Goal: Communication & Community: Answer question/provide support

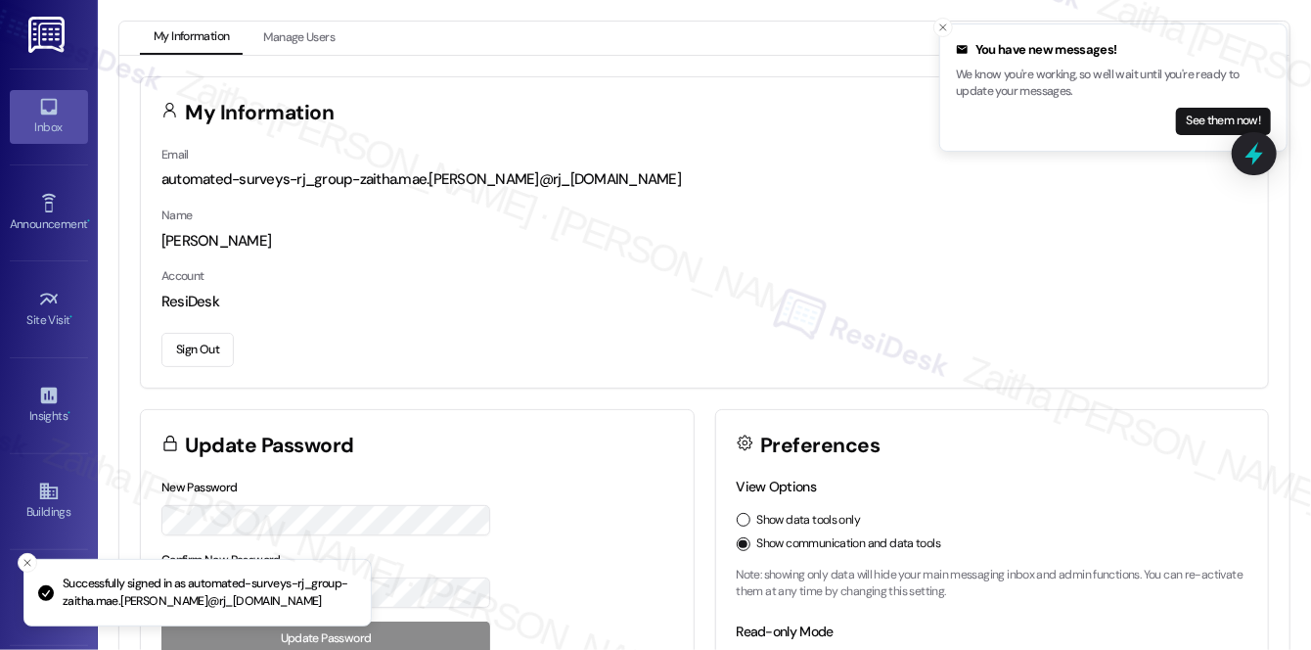
click at [50, 123] on div "Inbox" at bounding box center [49, 127] width 98 height 20
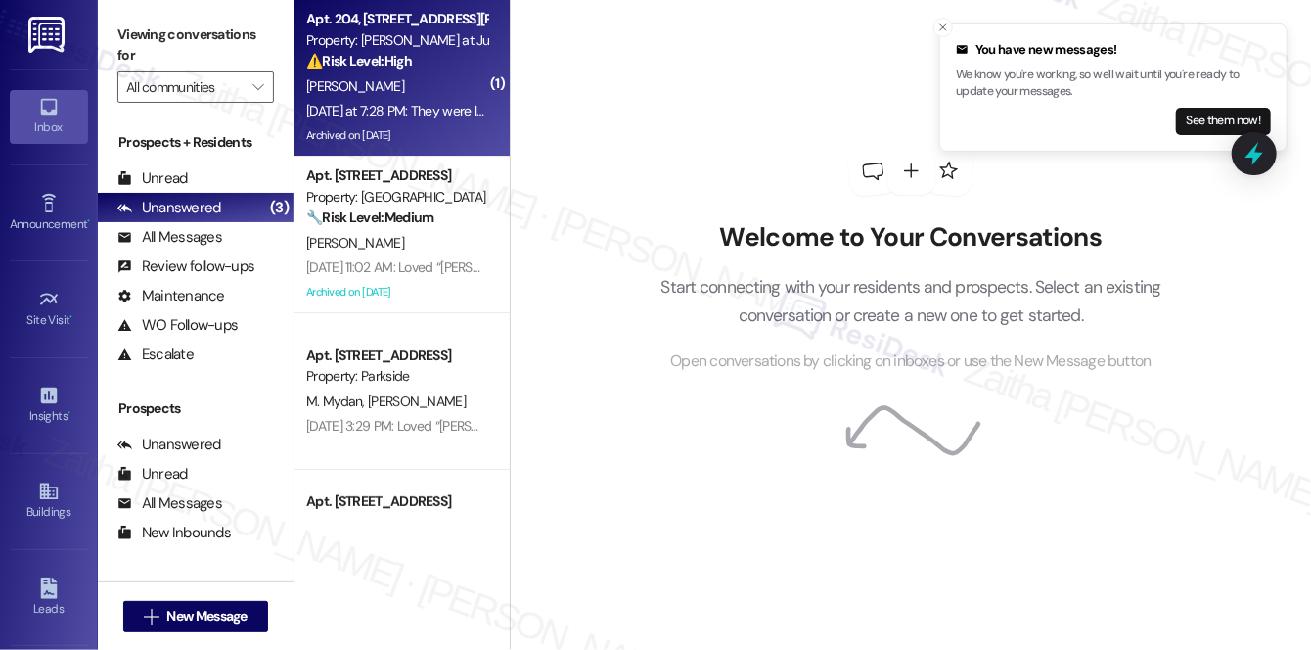
click at [458, 77] on div "[PERSON_NAME]" at bounding box center [396, 86] width 185 height 24
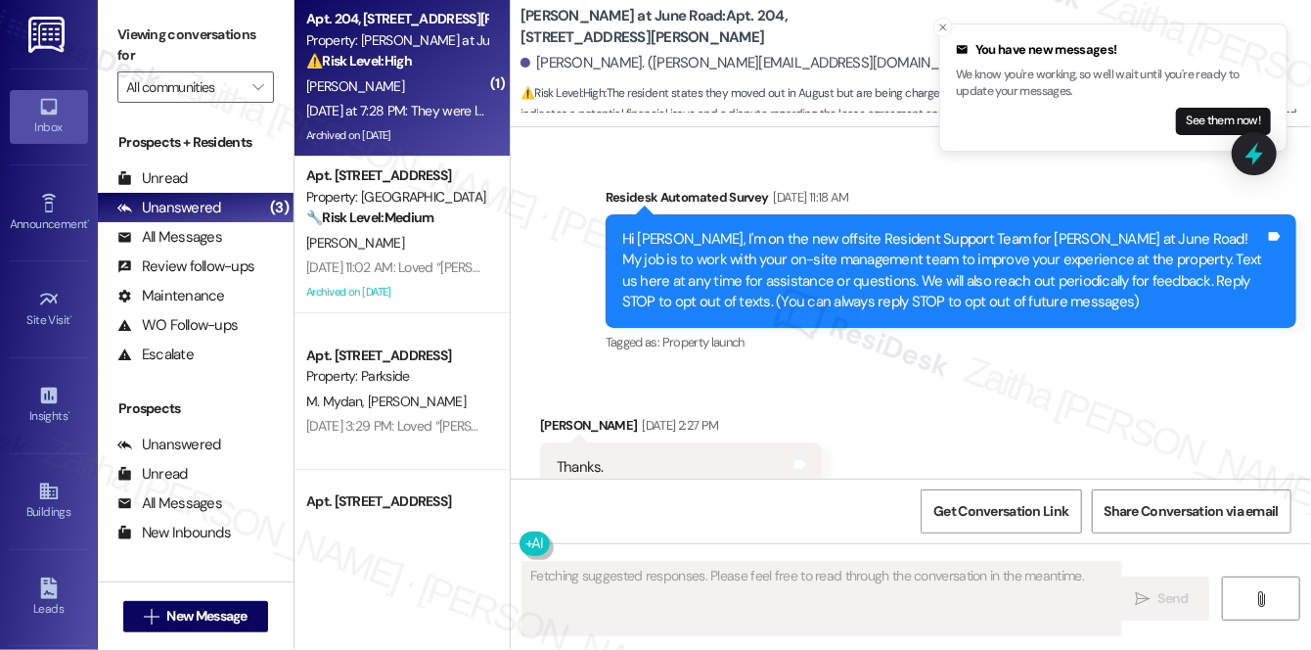
scroll to position [32125, 0]
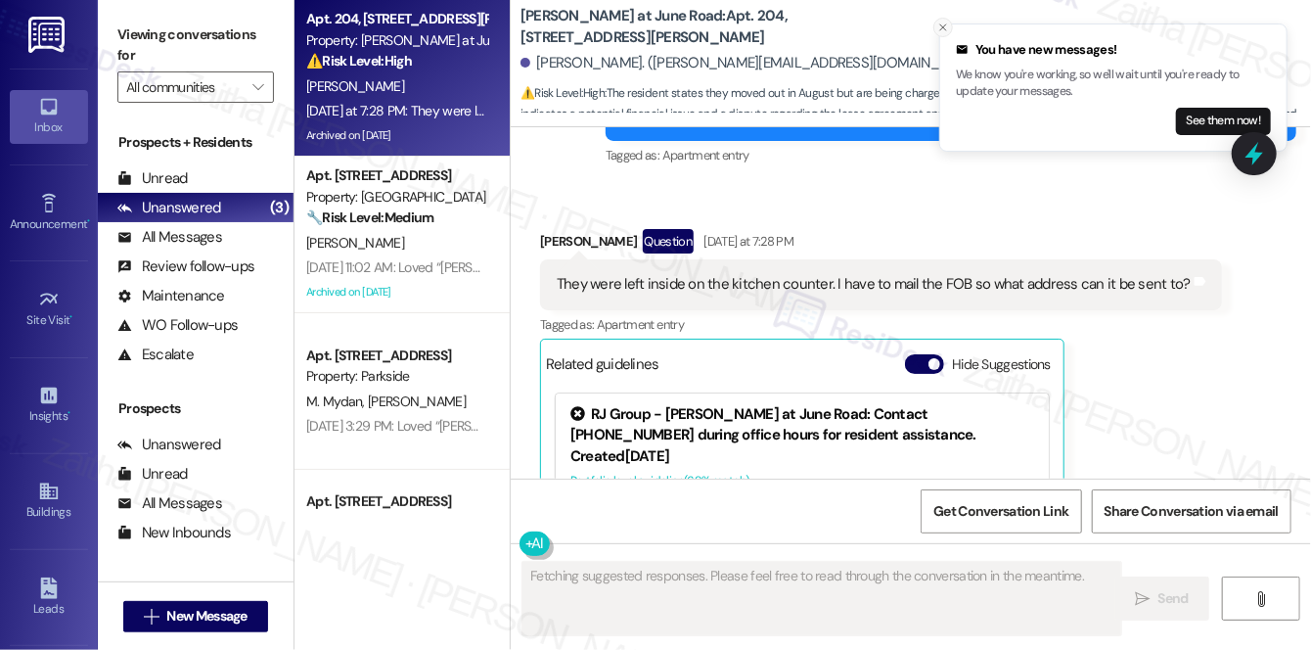
click at [944, 28] on line "Close toast" at bounding box center [943, 27] width 6 height 6
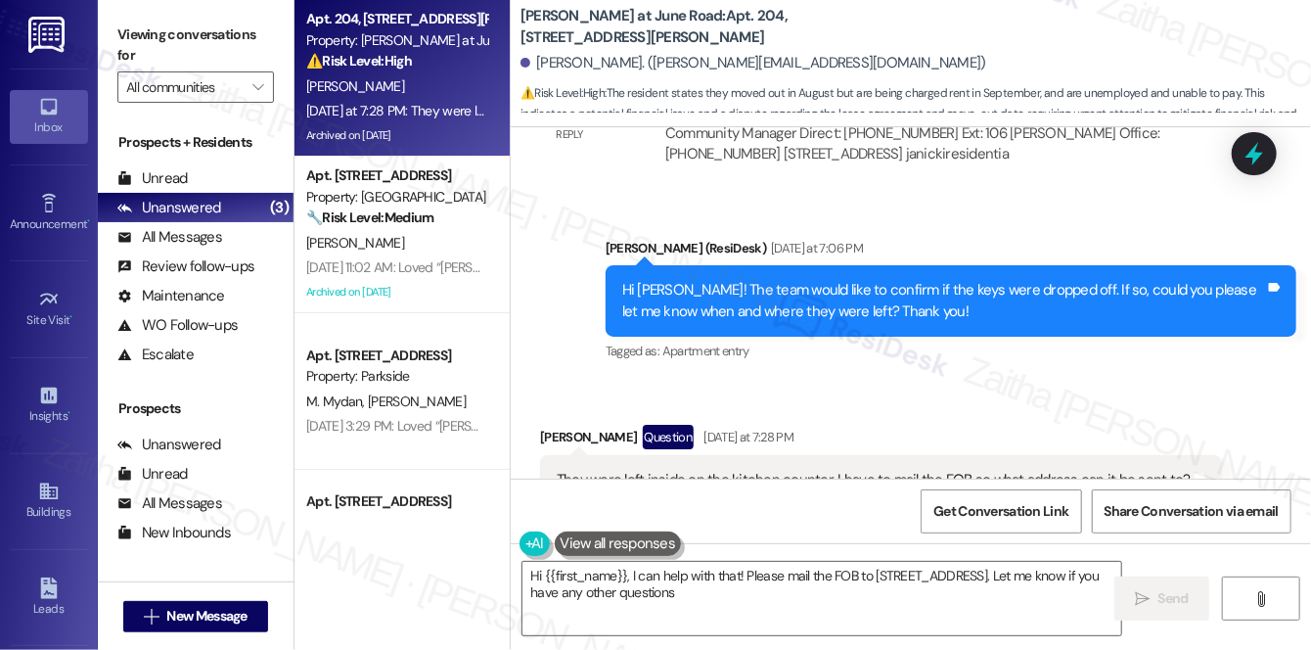
type textarea "Hi {{first_name}}, I can help with that! Please mail the FOB to [STREET_ADDRESS…"
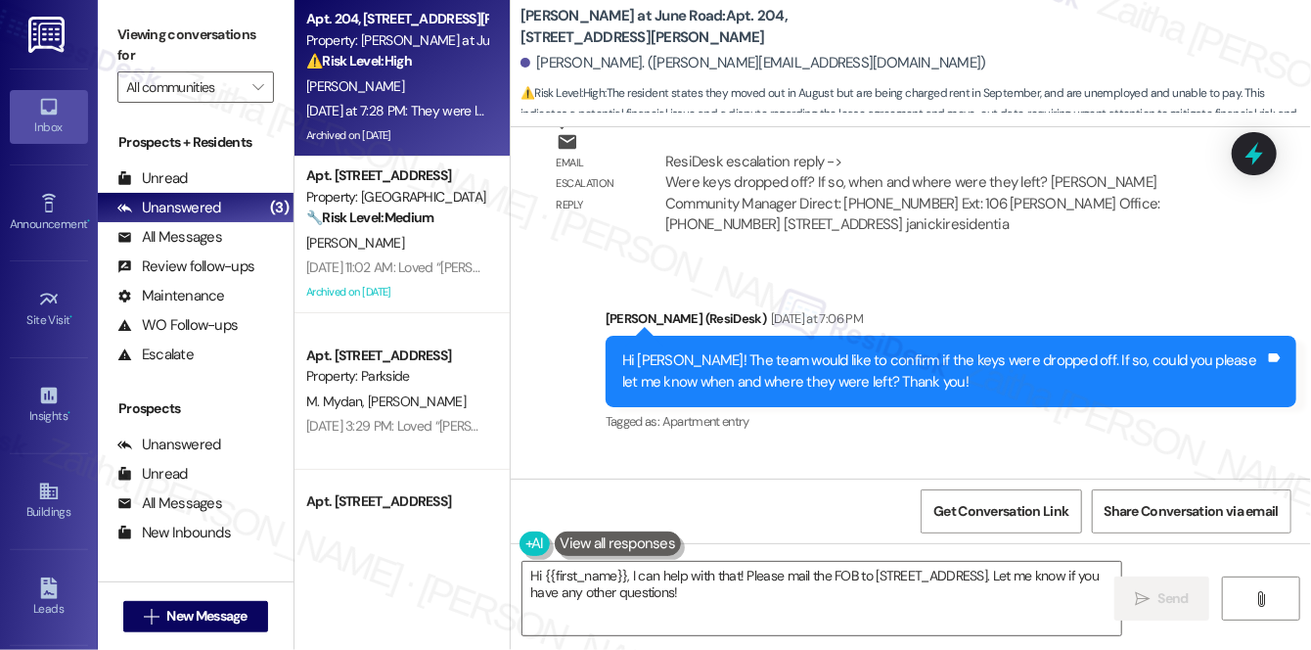
click at [908, 620] on button "Hide Suggestions" at bounding box center [924, 630] width 39 height 20
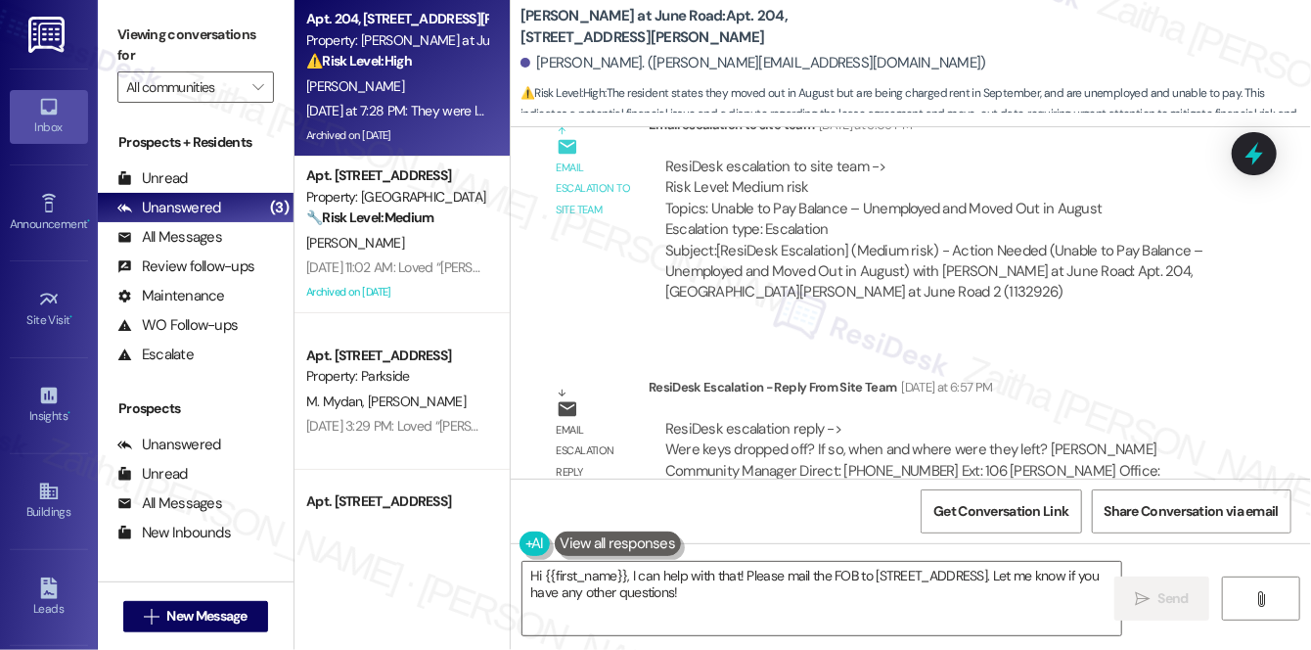
scroll to position [31681, 0]
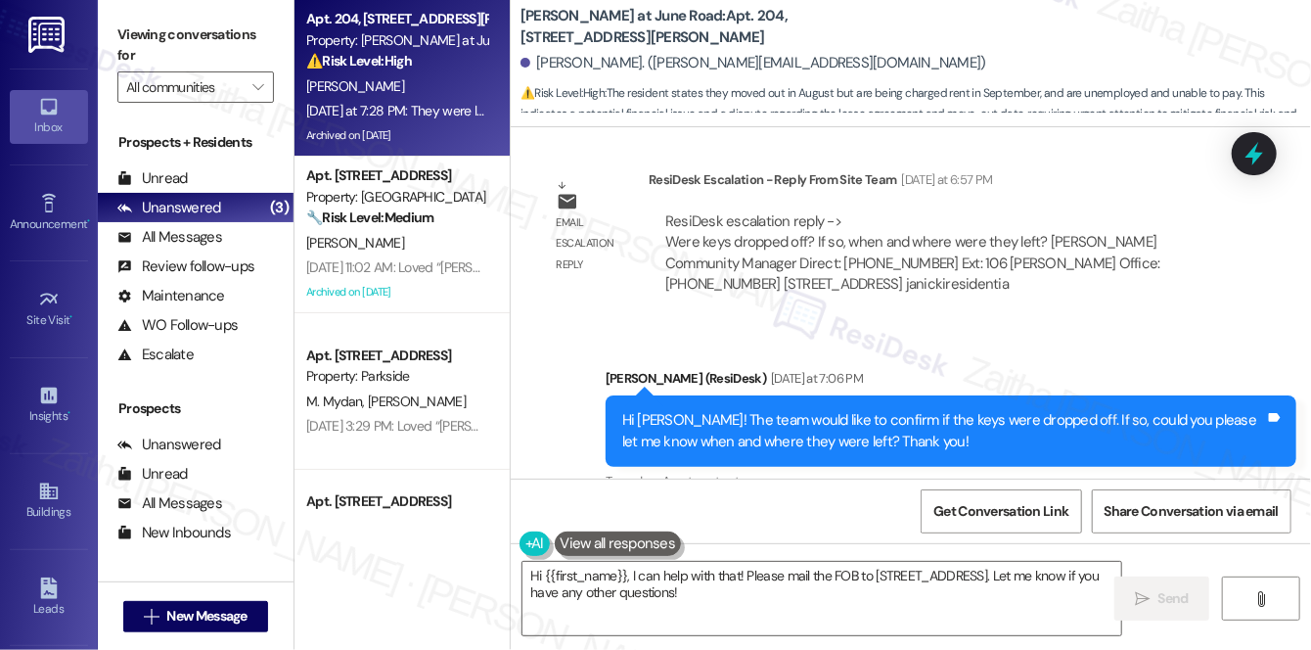
scroll to position [31770, 0]
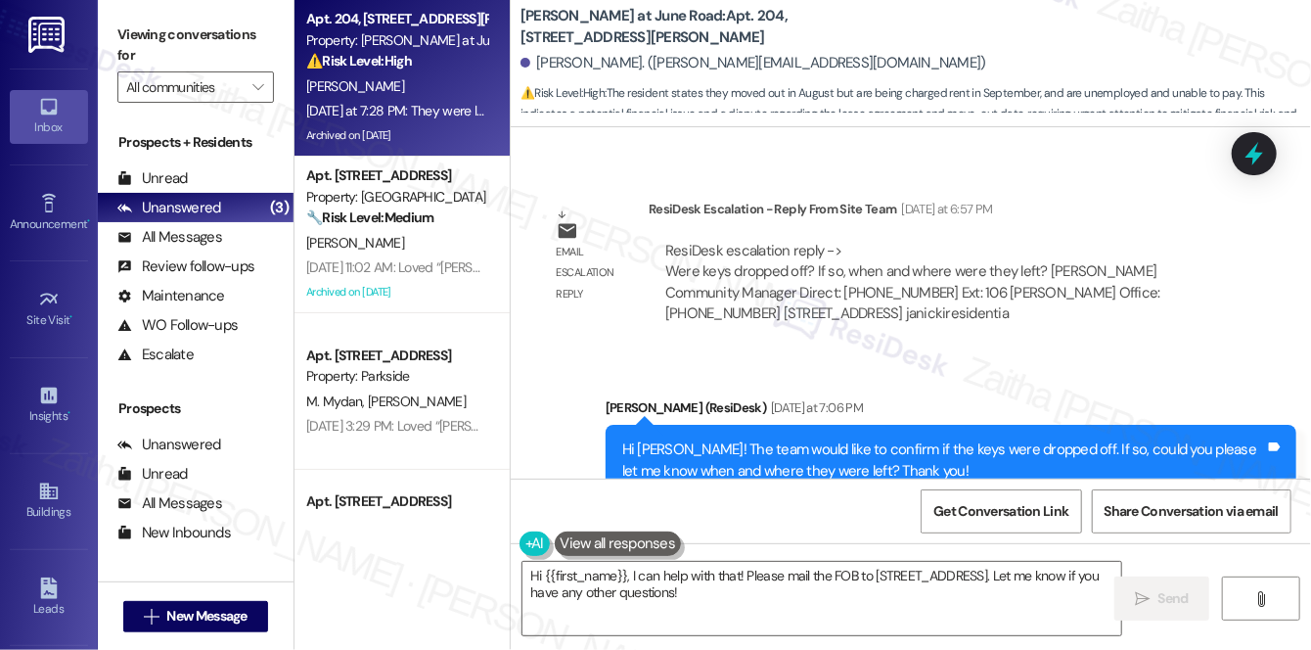
drag, startPoint x: 550, startPoint y: 246, endPoint x: 1168, endPoint y: 266, distance: 618.7
click at [1168, 614] on div "They were left inside on the kitchen counter. I have to mail the FOB so what ad…" at bounding box center [881, 639] width 682 height 50
copy div "They were left inside on the kitchen counter. I have to mail the FOB so what ad…"
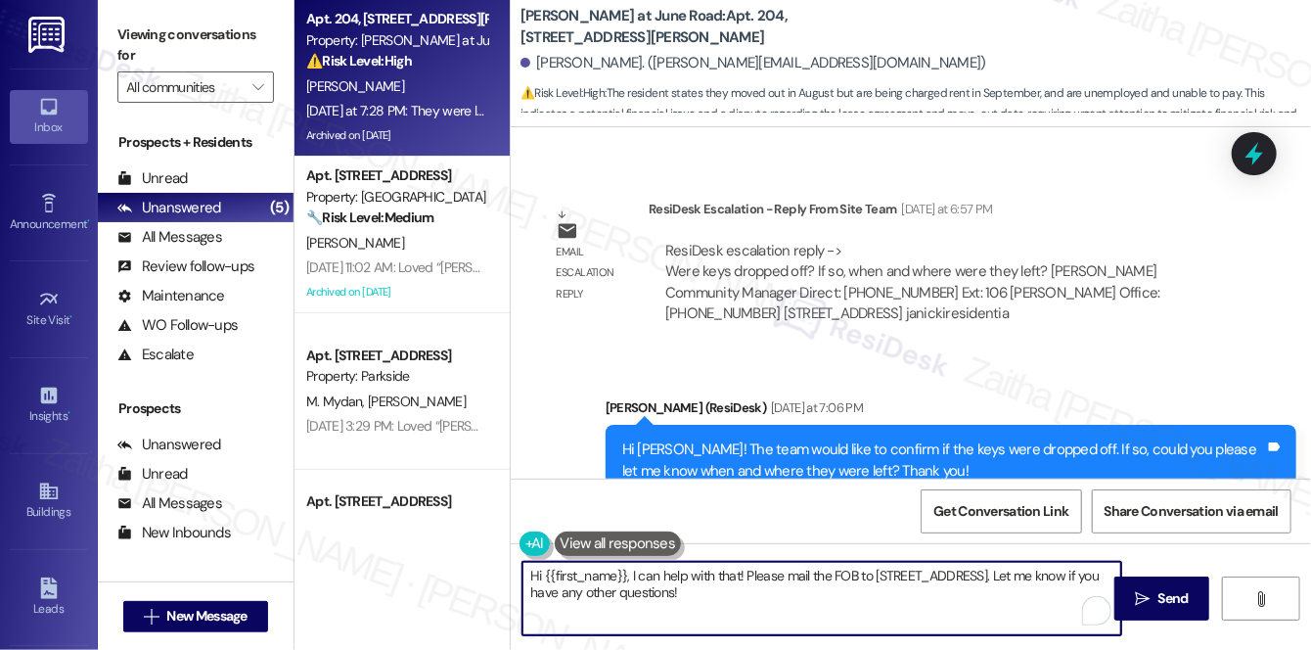
drag, startPoint x: 529, startPoint y: 574, endPoint x: 844, endPoint y: 600, distance: 316.1
click at [844, 600] on textarea "Hi {{first_name}}, I can help with that! Please mail the FOB to [STREET_ADDRESS…" at bounding box center [822, 598] width 599 height 73
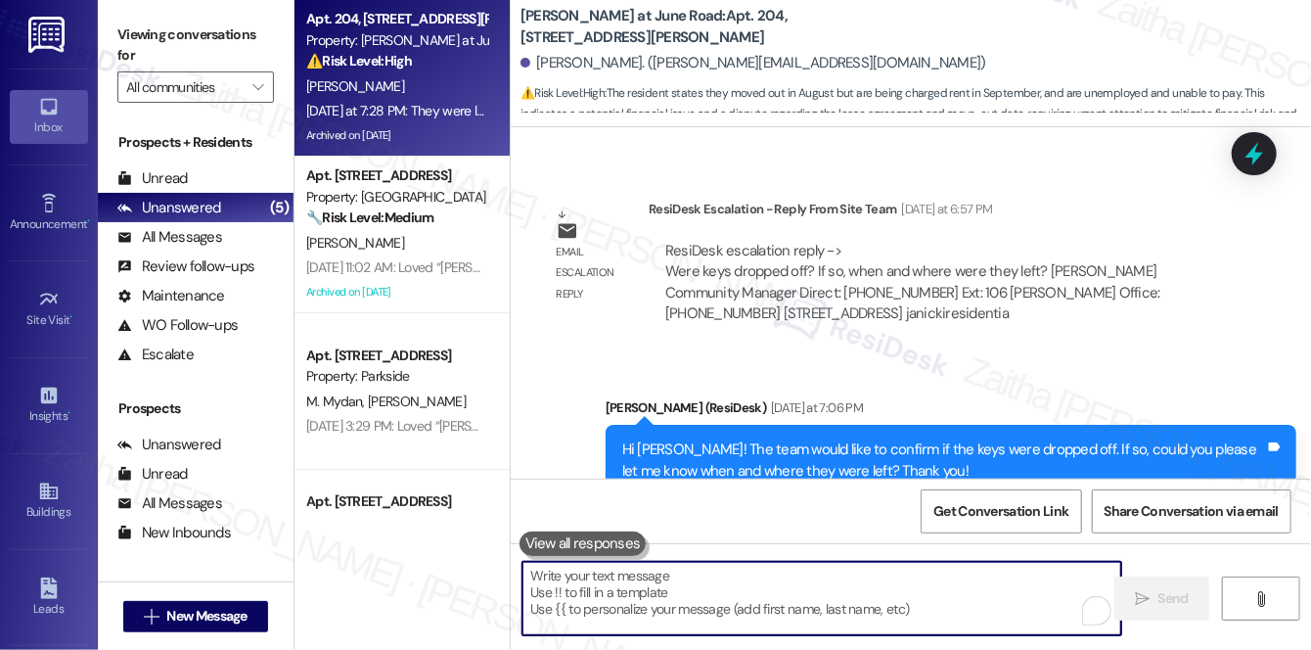
paste textarea "Thank you for letting me know. I’ll confirm the correct mailing address with th…"
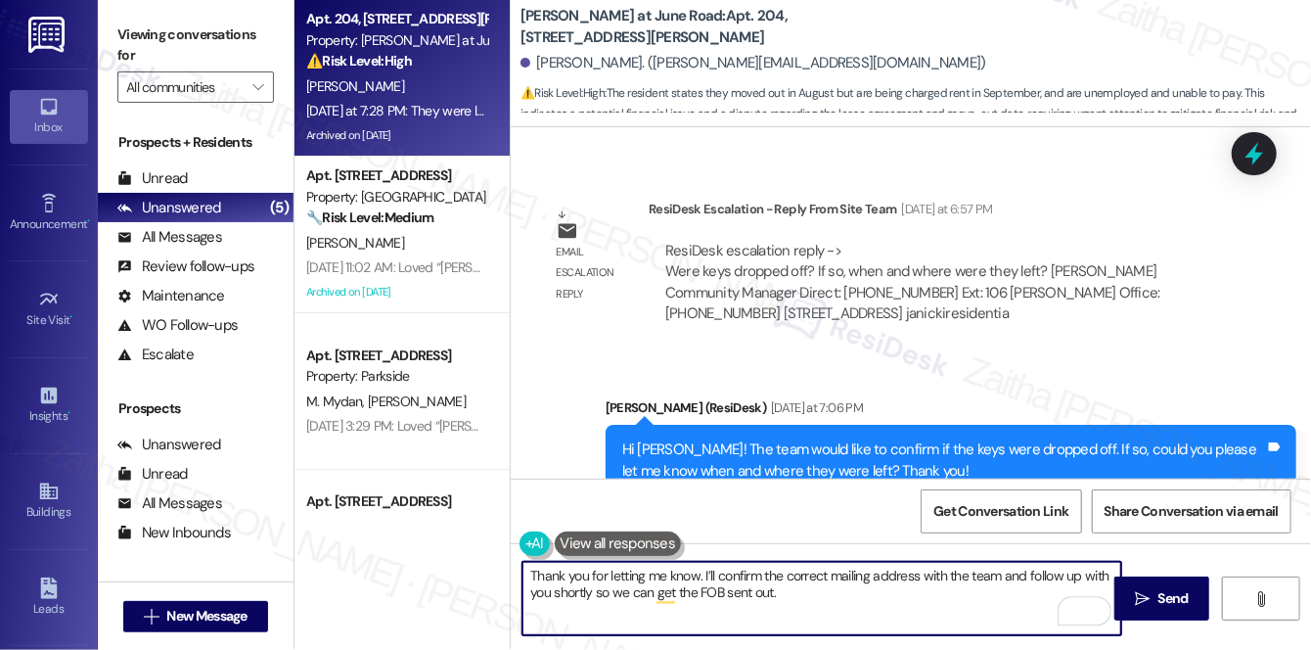
click at [548, 584] on div "[PERSON_NAME] Question [DATE] at 7:28 PM" at bounding box center [881, 599] width 682 height 31
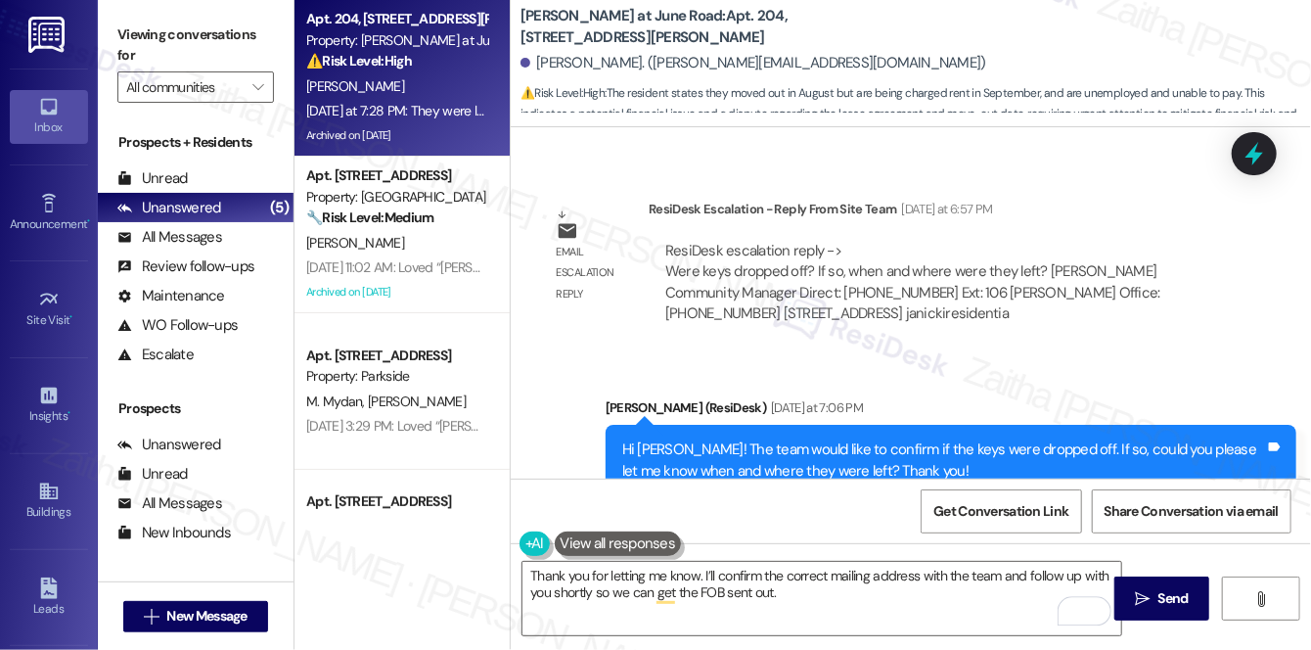
click at [548, 584] on div "[PERSON_NAME] Question [DATE] at 7:28 PM" at bounding box center [881, 599] width 682 height 31
copy div "[PERSON_NAME]"
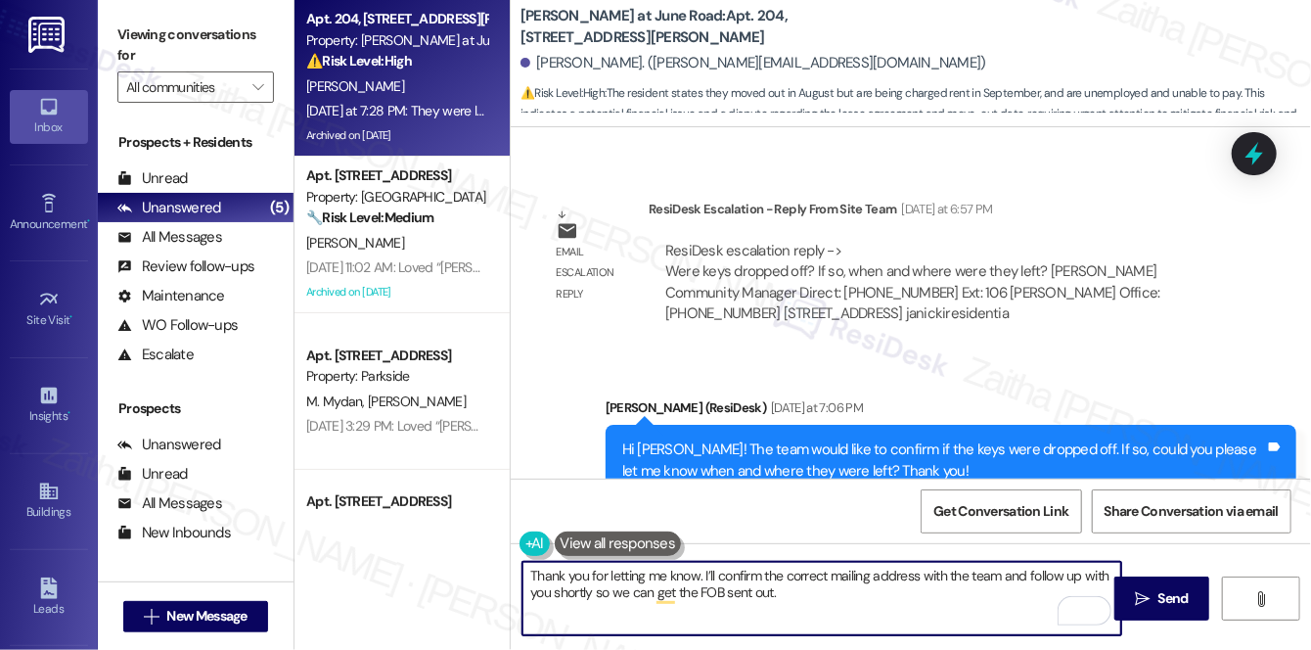
click at [699, 569] on textarea "Thank you for letting me know. I’ll confirm the correct mailing address with th…" at bounding box center [822, 598] width 599 height 73
paste textarea "[PERSON_NAME]"
click at [605, 590] on textarea "Thank you for letting me know, [PERSON_NAME]. I’ll confirm the correct mailing …" at bounding box center [822, 598] width 599 height 73
click at [835, 601] on textarea "Thank you for letting me know, [PERSON_NAME]. I’ll confirm the correct mailing …" at bounding box center [822, 598] width 599 height 73
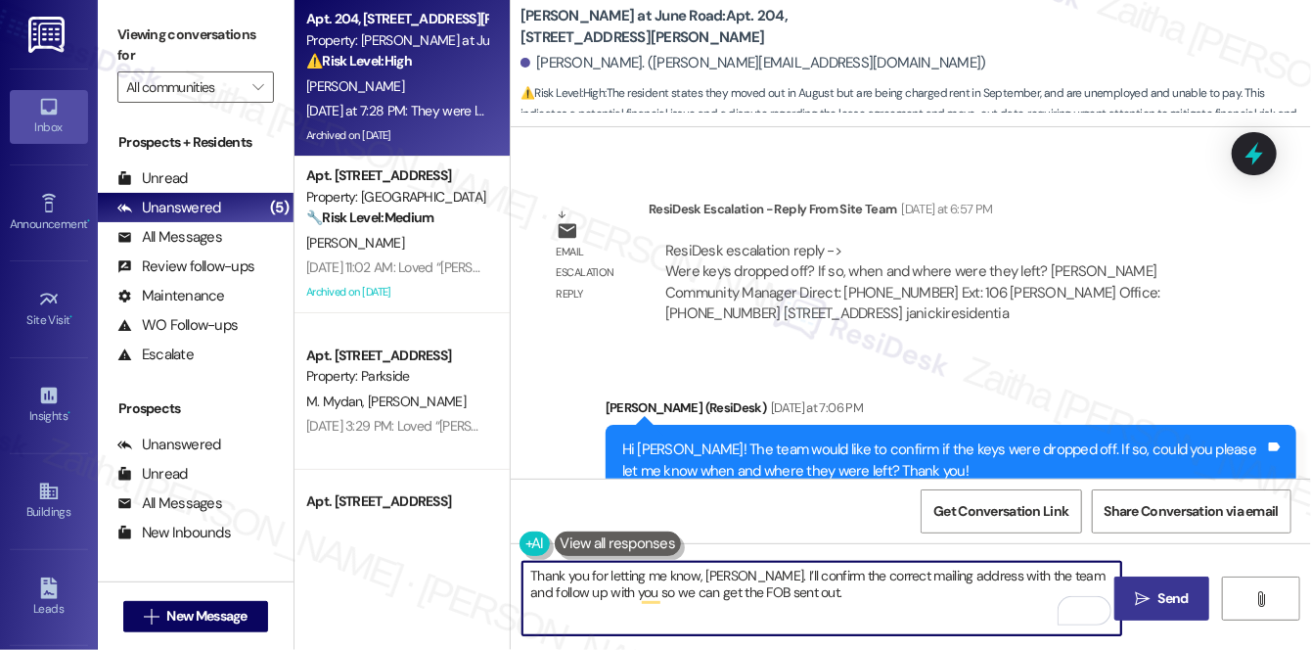
type textarea "Thank you for letting me know, [PERSON_NAME]. I’ll confirm the correct mailing …"
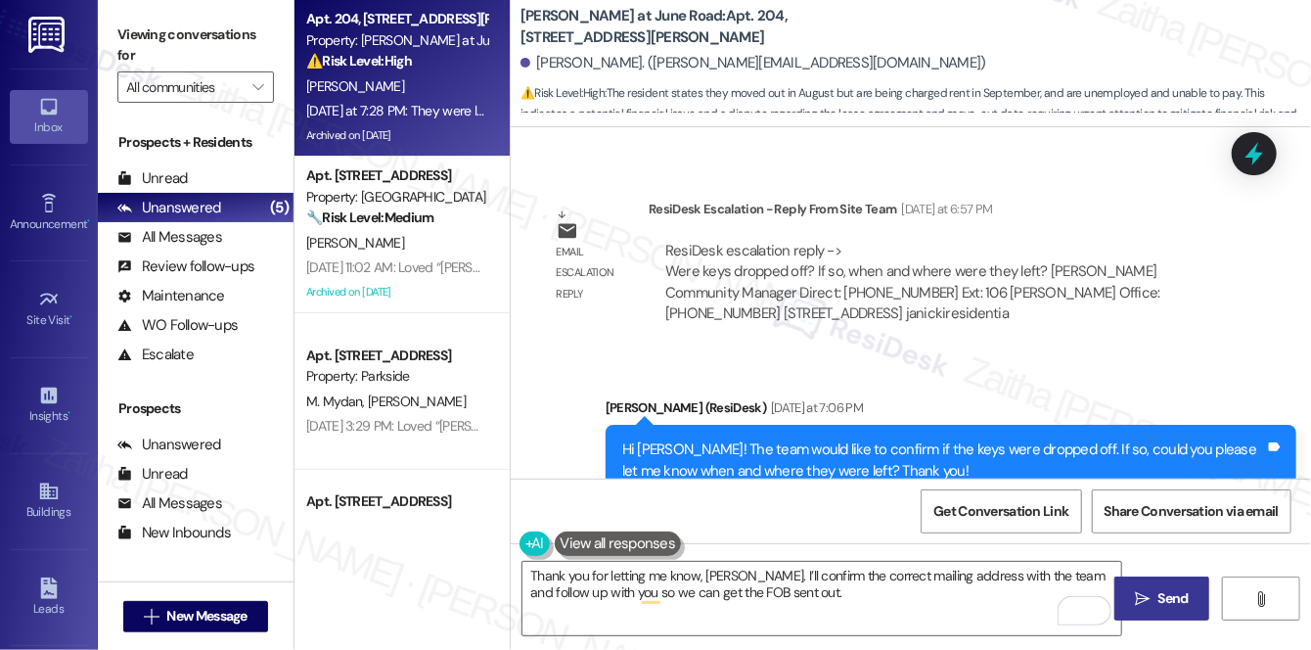
click at [1169, 594] on span "Send" at bounding box center [1174, 598] width 30 height 21
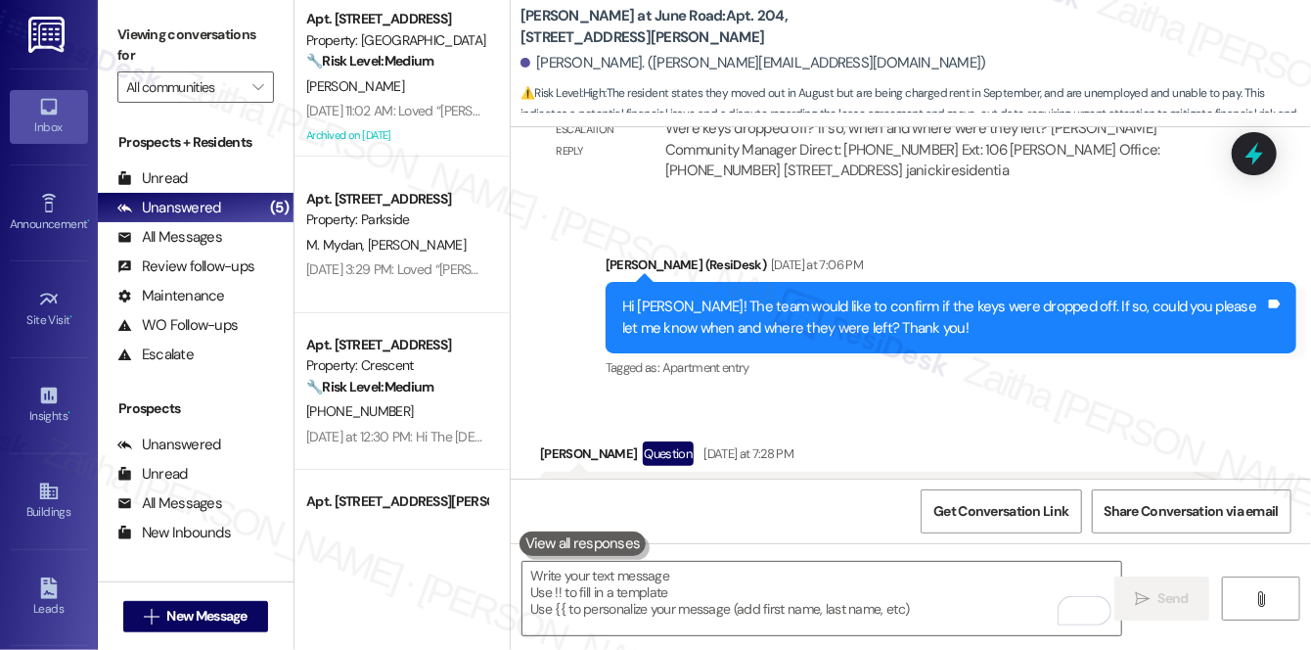
scroll to position [31924, 0]
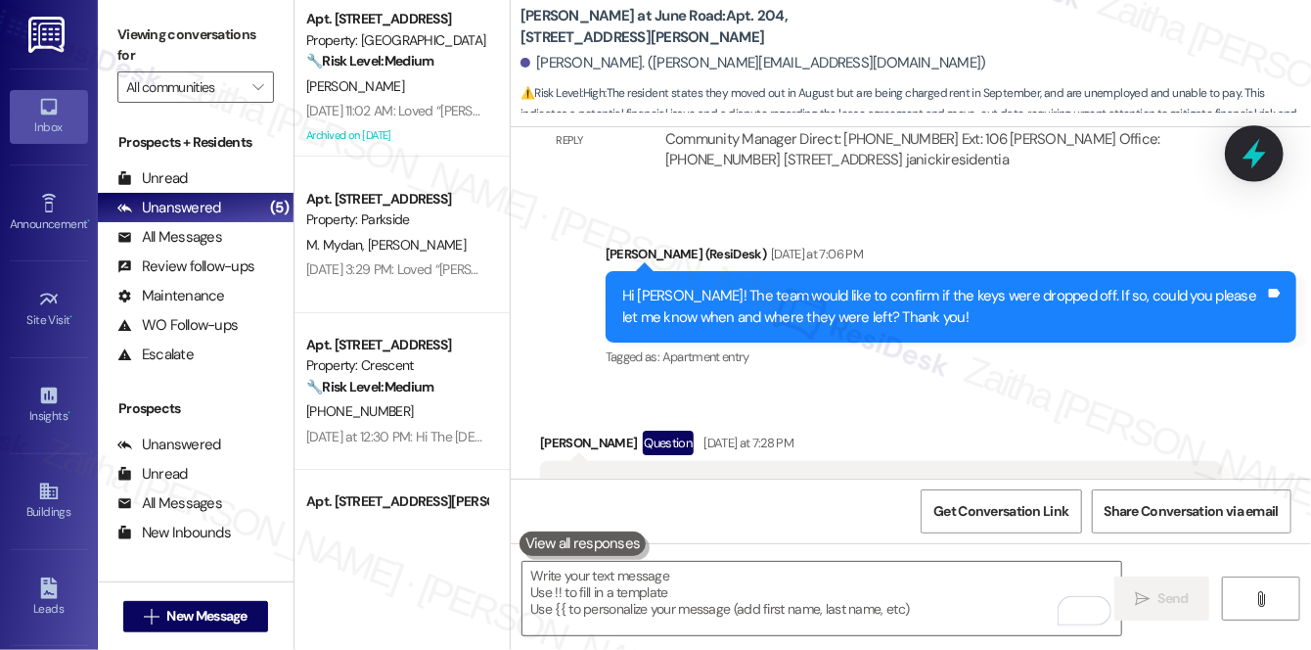
click at [1248, 157] on icon at bounding box center [1254, 154] width 23 height 30
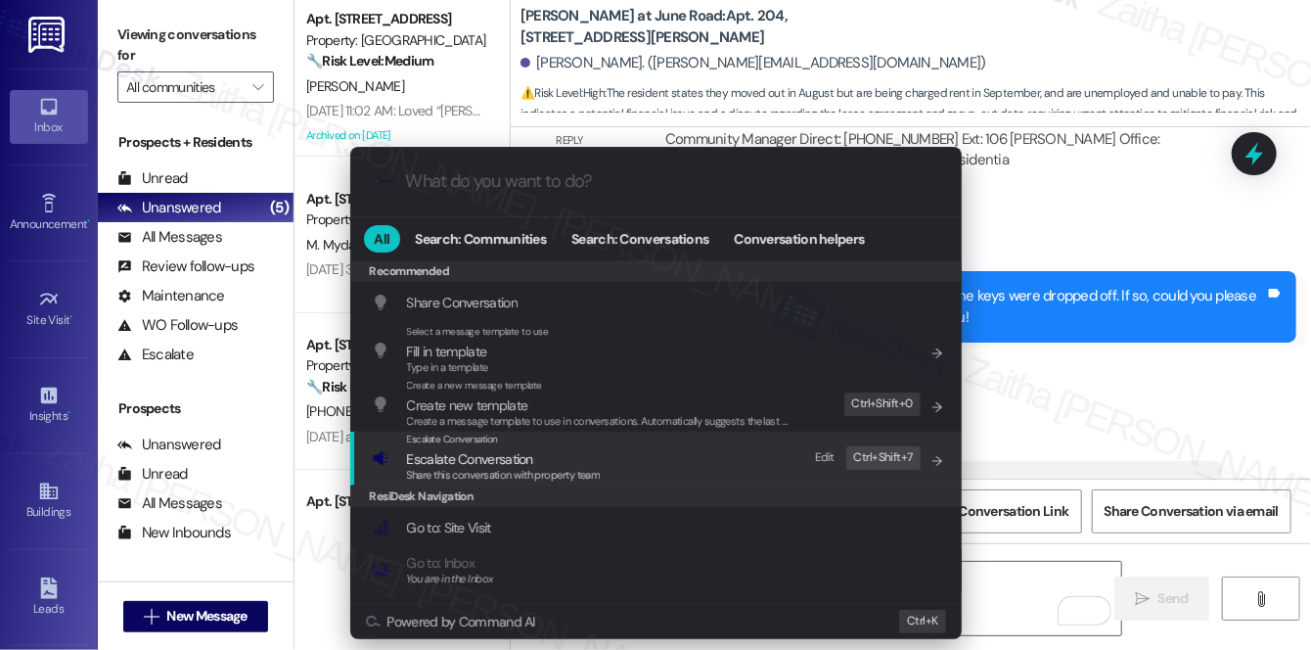
click at [451, 453] on span "Escalate Conversation" at bounding box center [470, 459] width 126 height 18
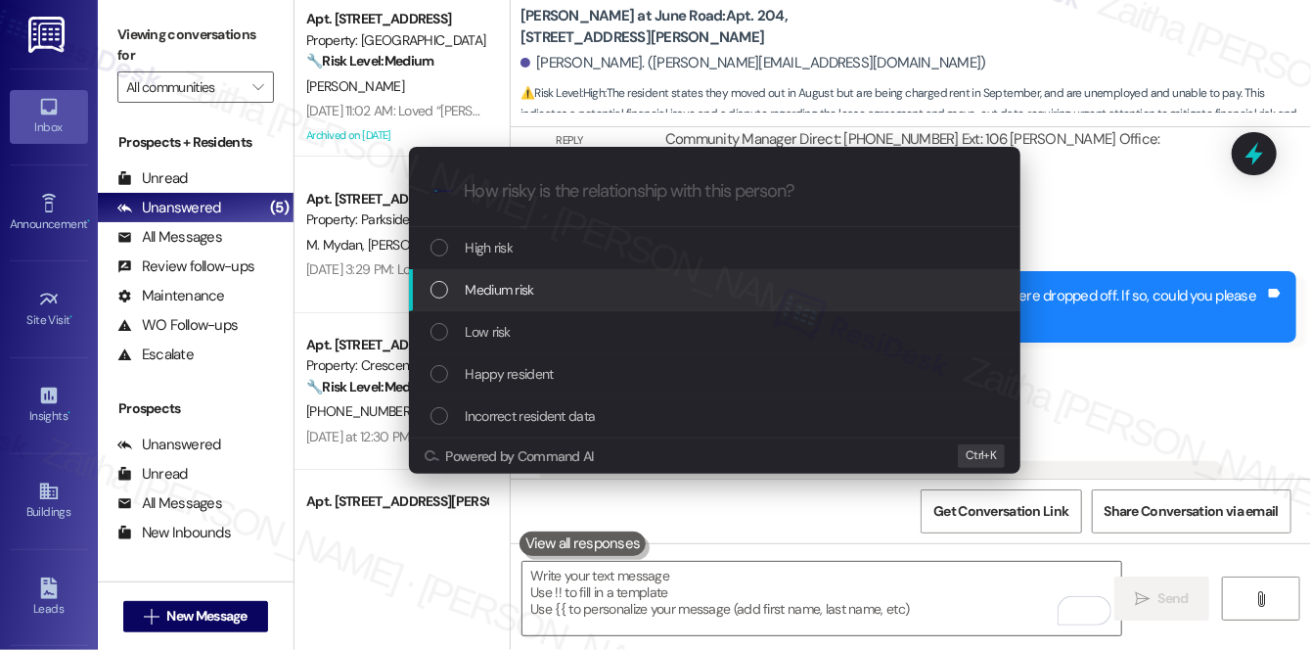
click at [513, 286] on span "Medium risk" at bounding box center [500, 290] width 68 height 22
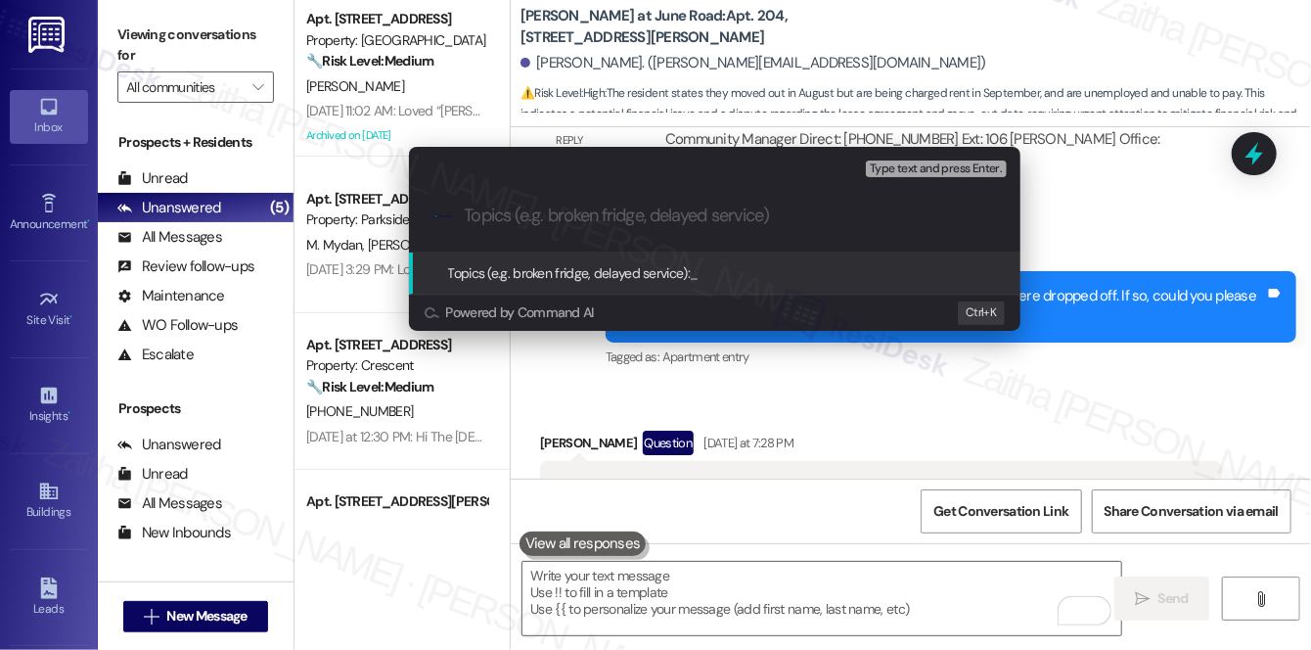
click at [1210, 345] on div "Escalate Conversation Medium risk Topics (e.g. broken fridge, delayed service) …" at bounding box center [655, 325] width 1311 height 650
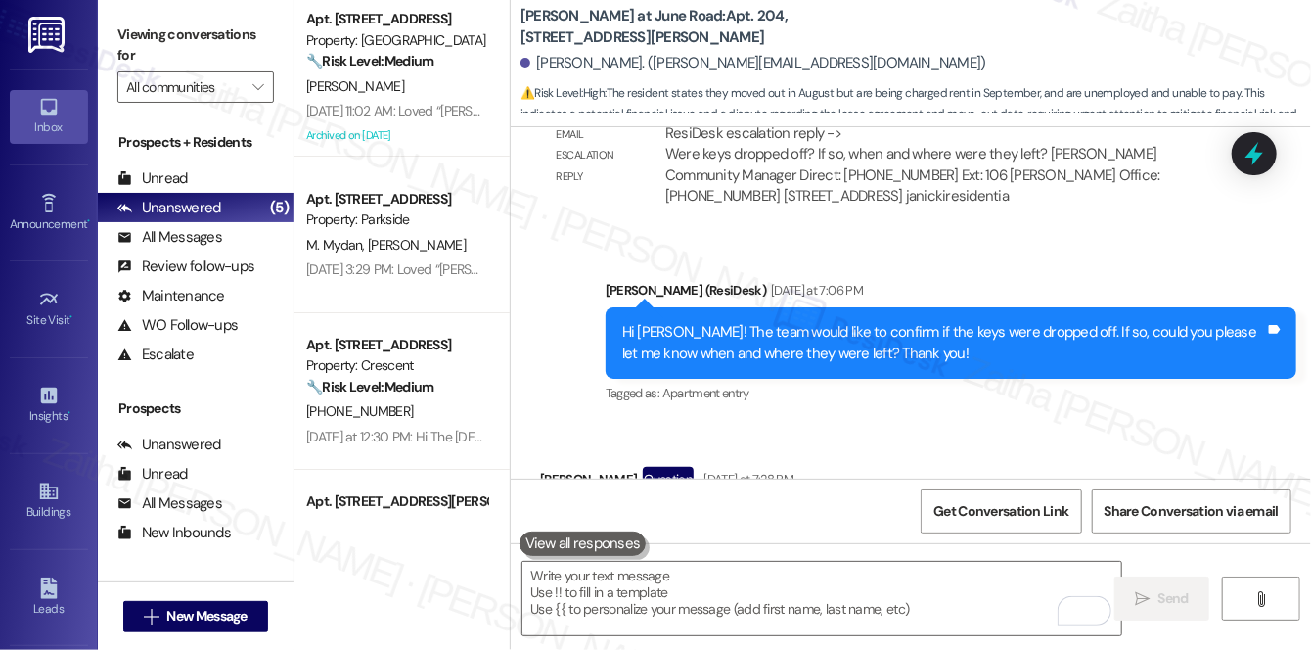
scroll to position [31835, 0]
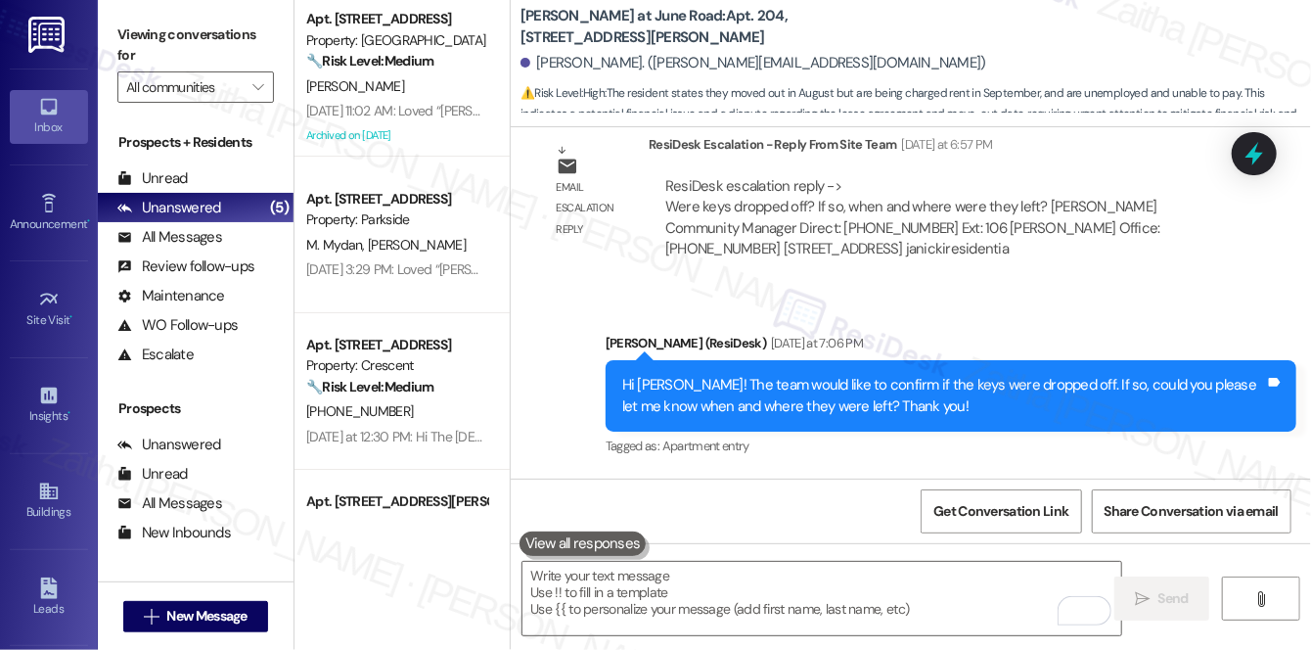
drag, startPoint x: 558, startPoint y: 188, endPoint x: 1177, endPoint y: 202, distance: 619.5
click at [1177, 550] on div "They were left inside on the kitchen counter. I have to mail the FOB so what ad…" at bounding box center [881, 575] width 682 height 50
copy div "They were left inside on the kitchen counter. I have to mail the FOB so what ad…"
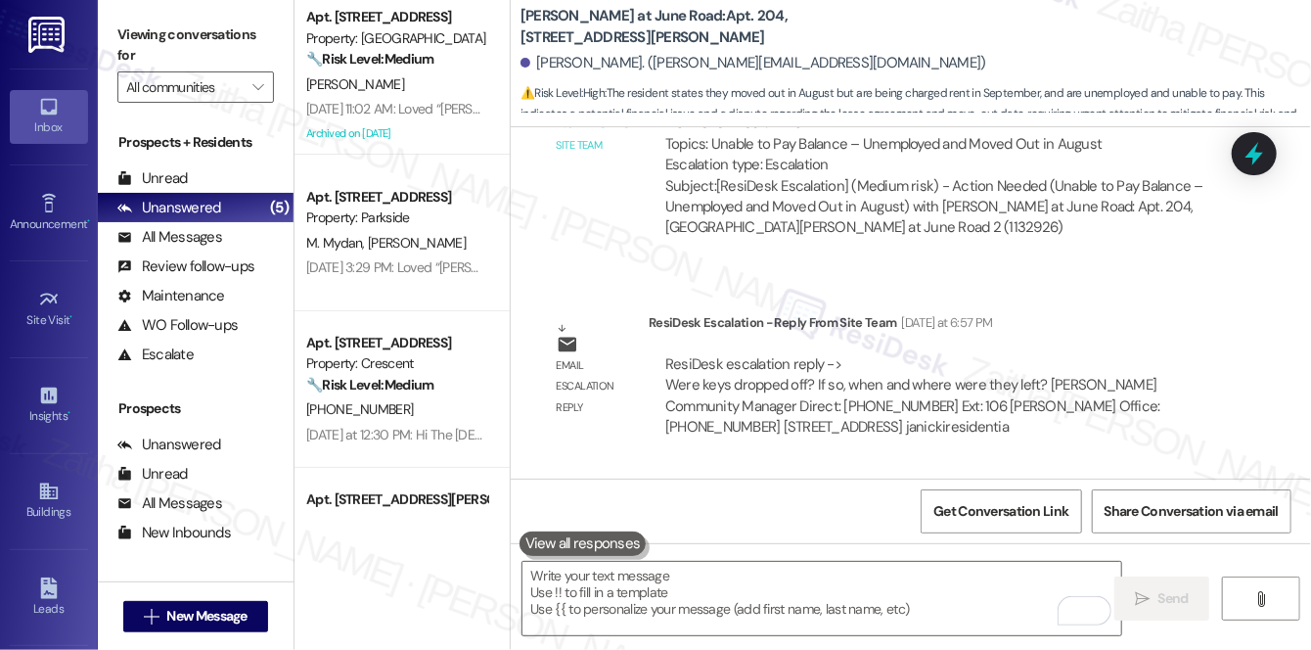
scroll to position [0, 0]
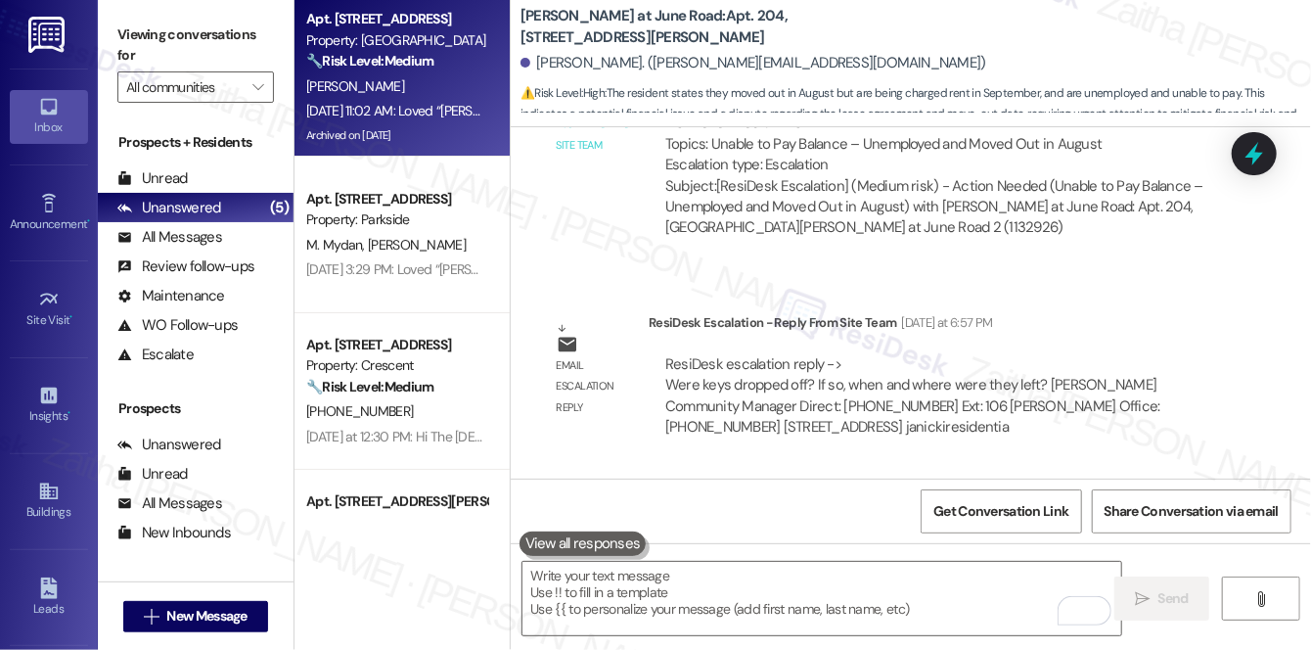
click at [454, 78] on div "[PERSON_NAME]" at bounding box center [396, 86] width 185 height 24
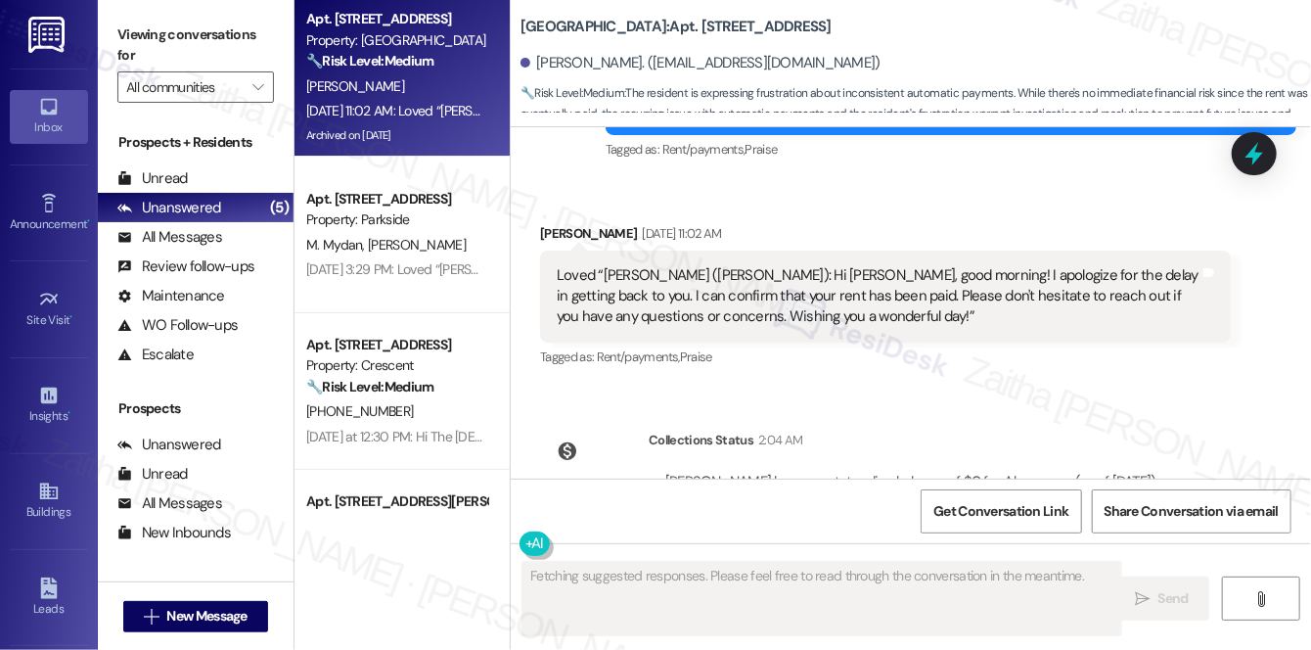
scroll to position [7034, 0]
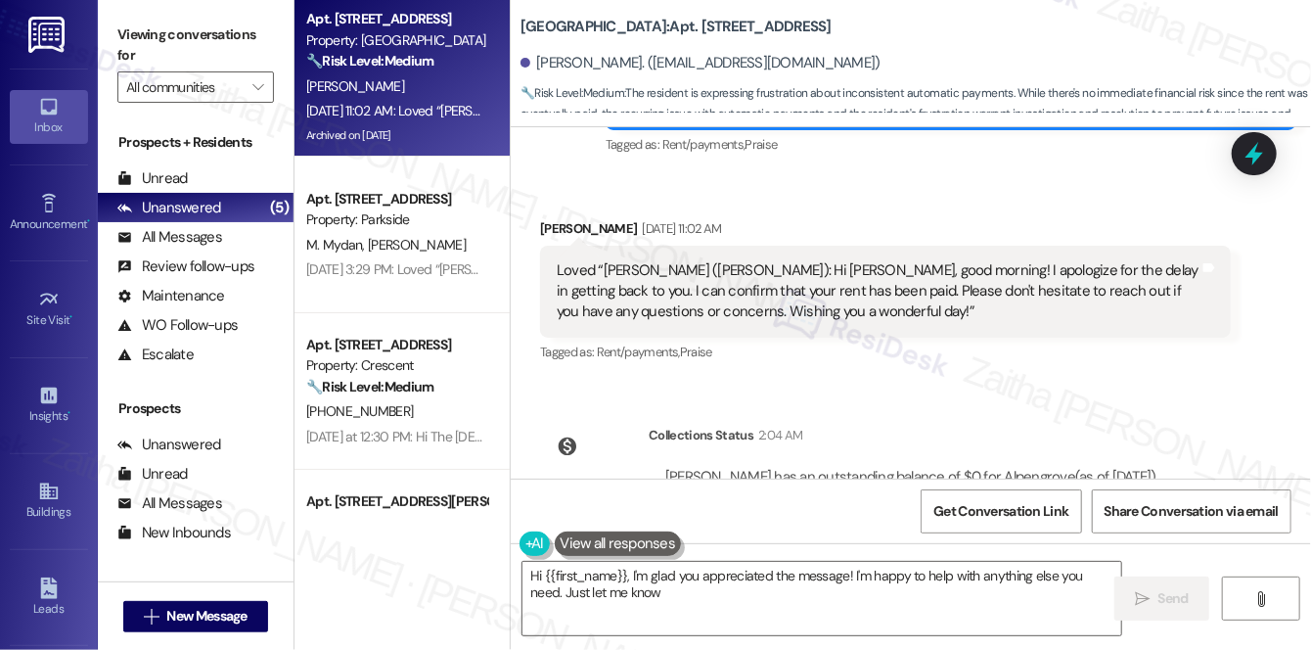
type textarea "Hi {{first_name}}, I'm glad you appreciated the message! I'm happy to help with…"
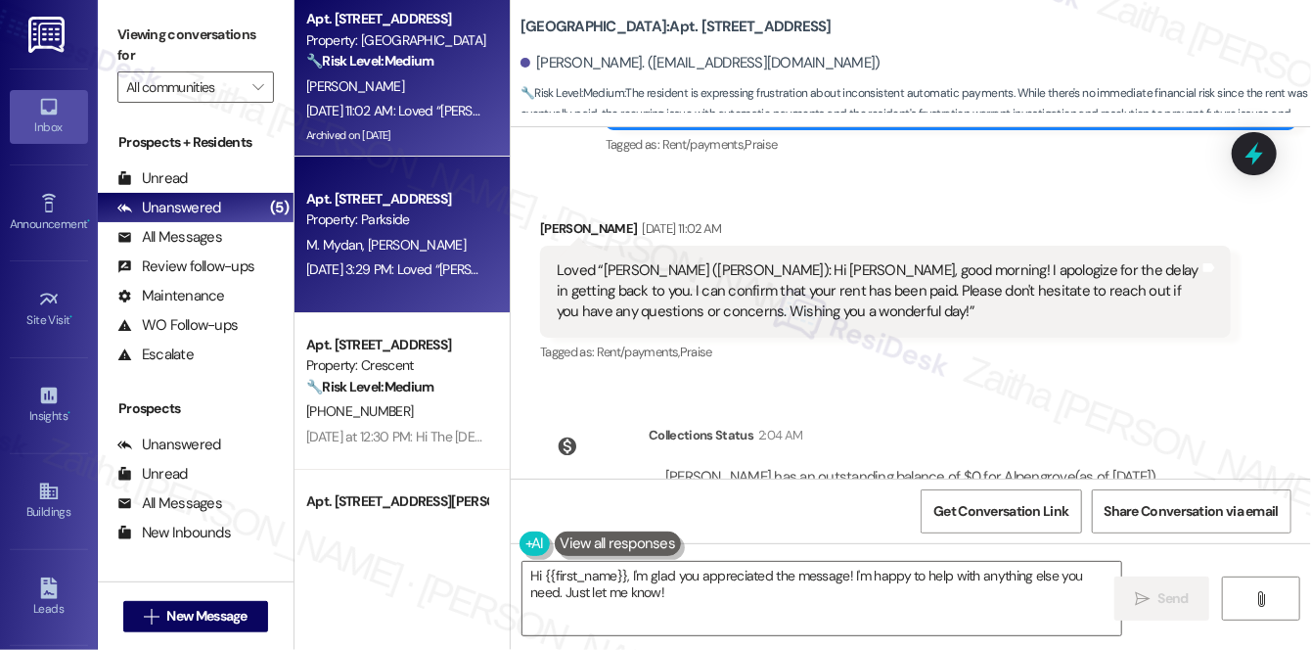
click at [429, 266] on div "[DATE] 3:29 PM: Loved “[PERSON_NAME] (Parkside): Happy to help! I just got a re…" at bounding box center [789, 269] width 967 height 18
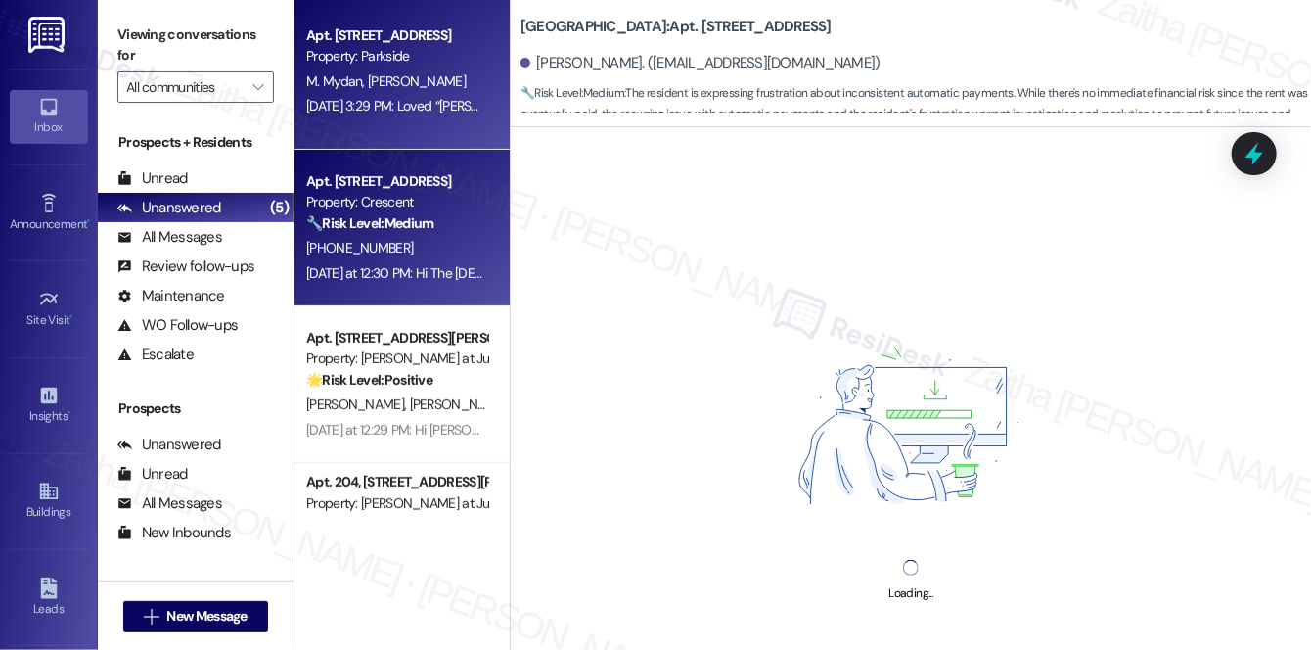
scroll to position [177, 0]
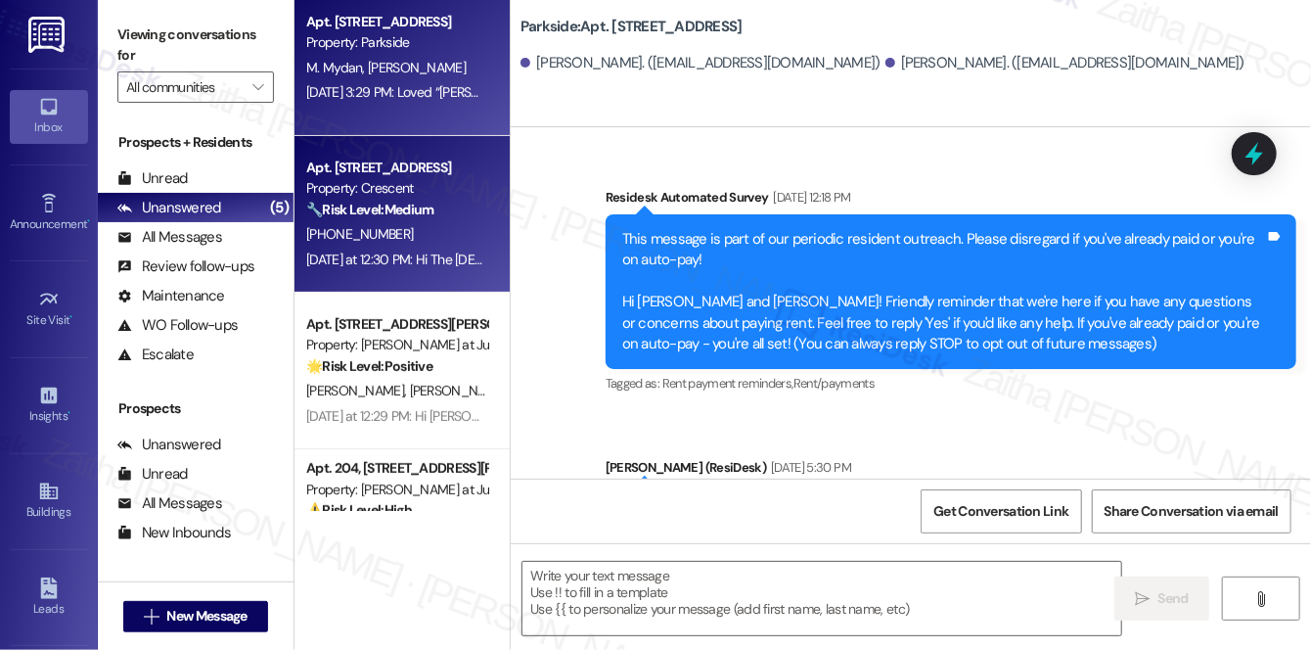
click at [438, 264] on div "[DATE] at 12:30 PM: Hi The [DEMOGRAPHIC_DATA][PERSON_NAME], a gentle reminder t…" at bounding box center [995, 259] width 1378 height 18
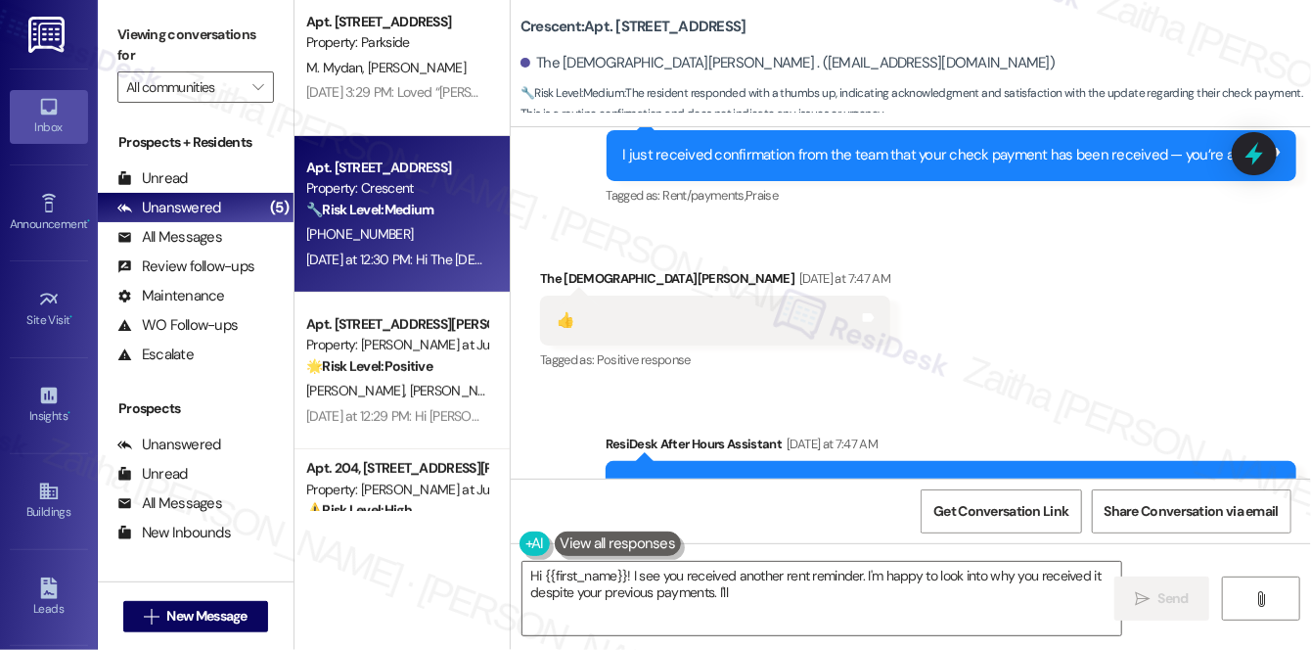
scroll to position [4502, 0]
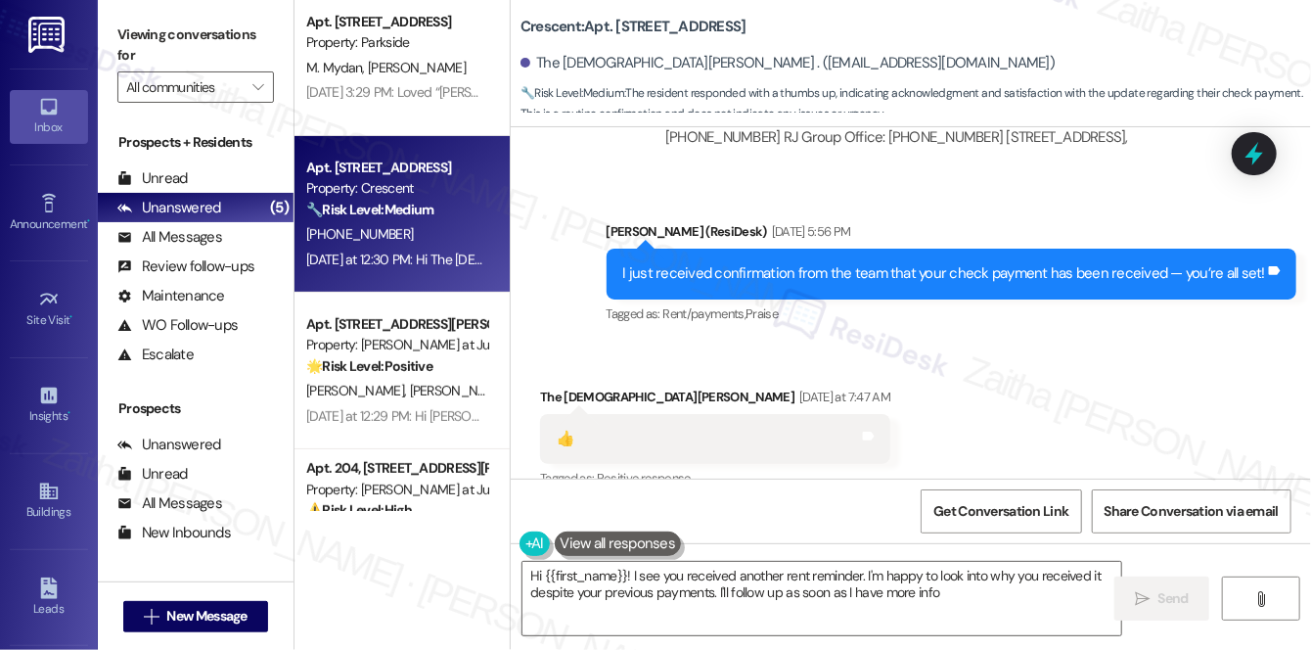
type textarea "Hi {{first_name}}! I see you received another rent reminder. I'm happy to look …"
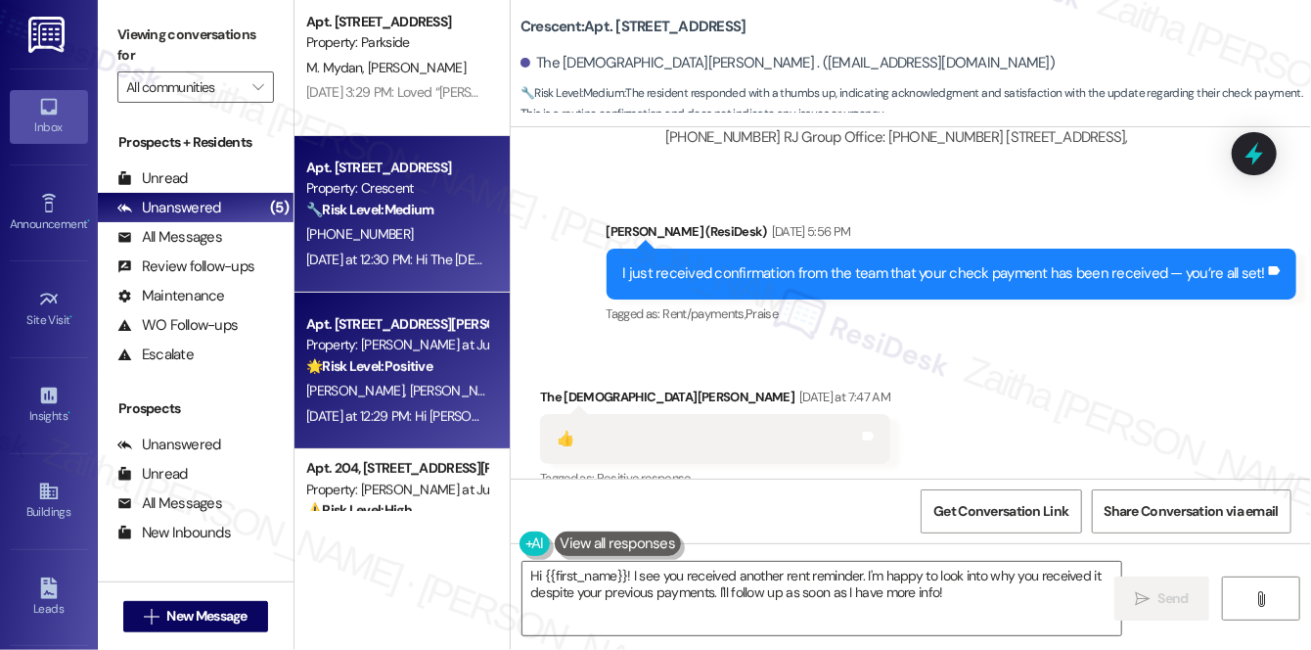
scroll to position [266, 0]
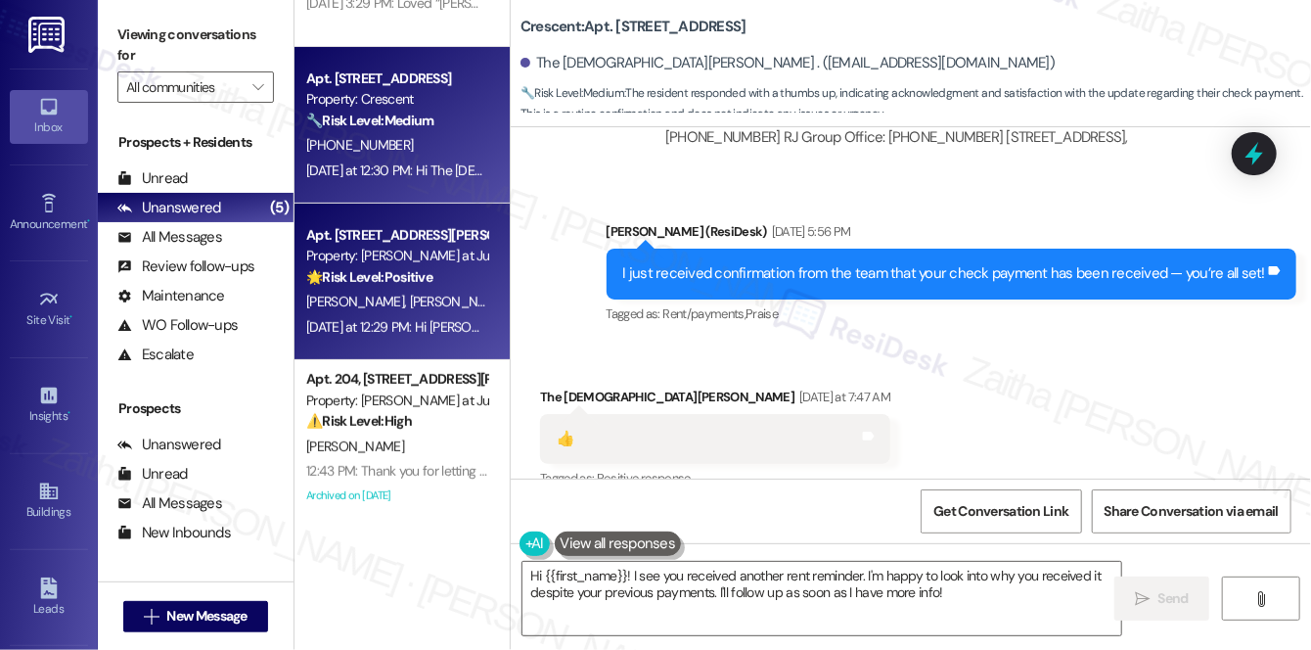
click at [446, 298] on div "[PERSON_NAME] [PERSON_NAME]" at bounding box center [396, 302] width 185 height 24
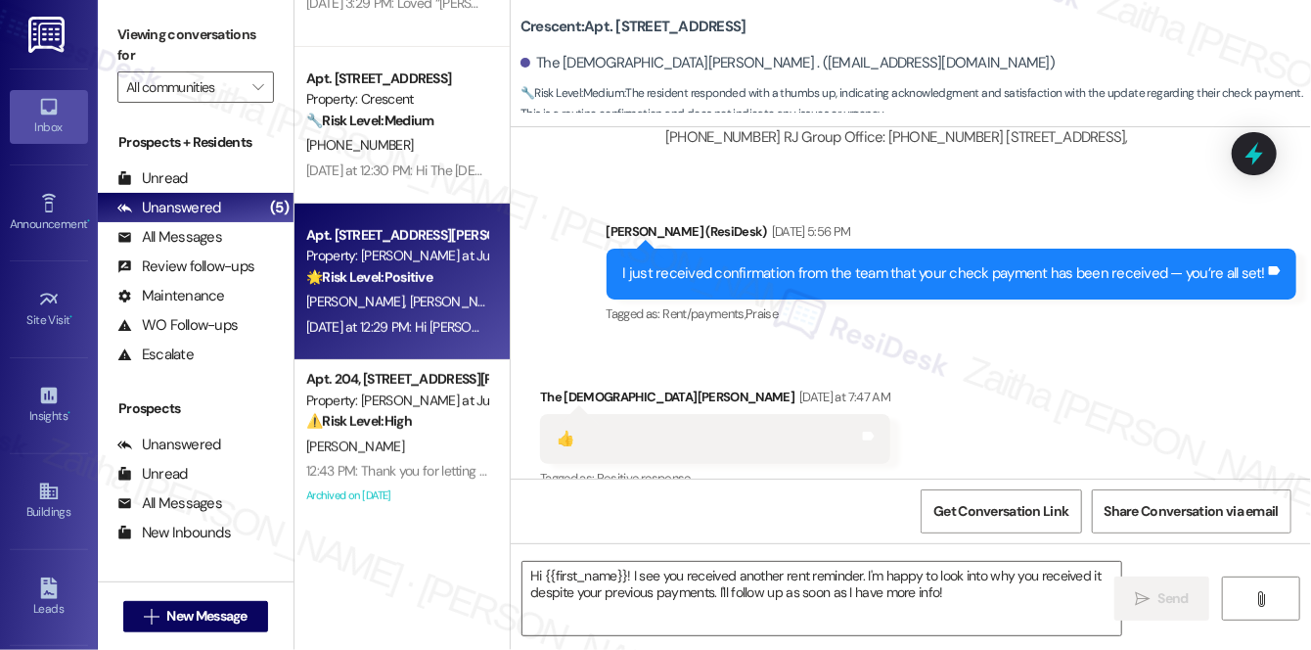
type textarea "Fetching suggested responses. Please feel free to read through the conversation…"
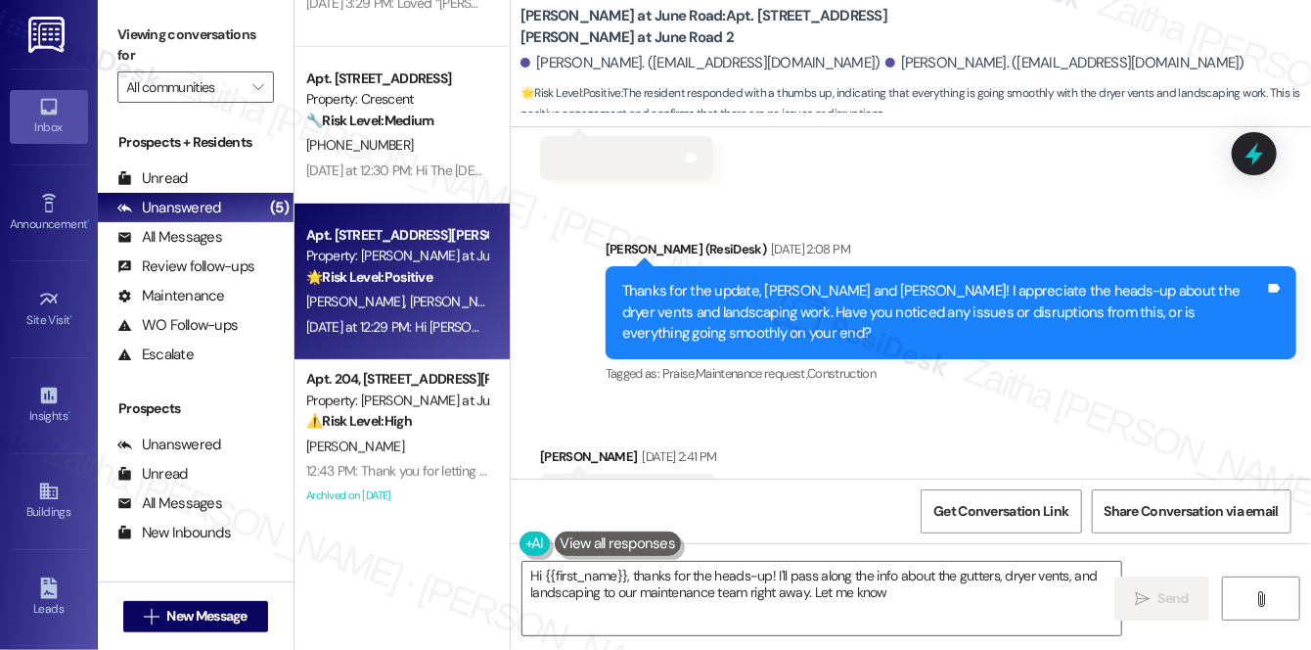
scroll to position [15617, 0]
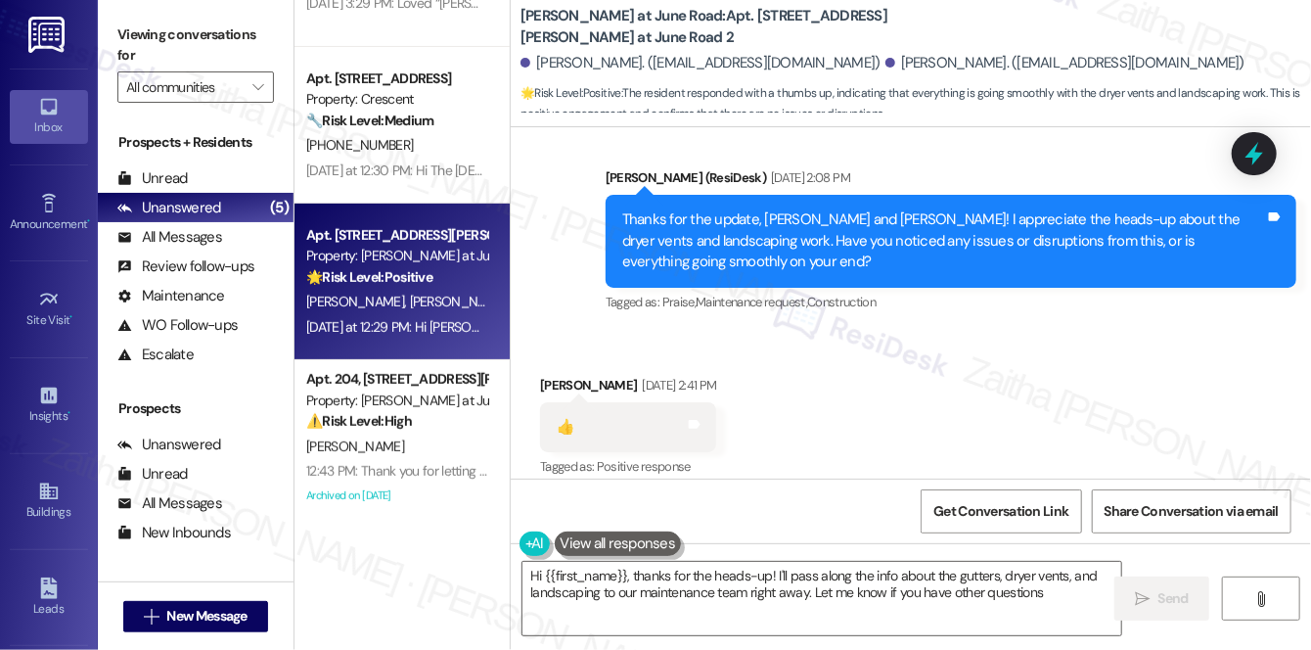
type textarea "Hi {{first_name}}, thanks for the heads-up! I'll pass along the info about the …"
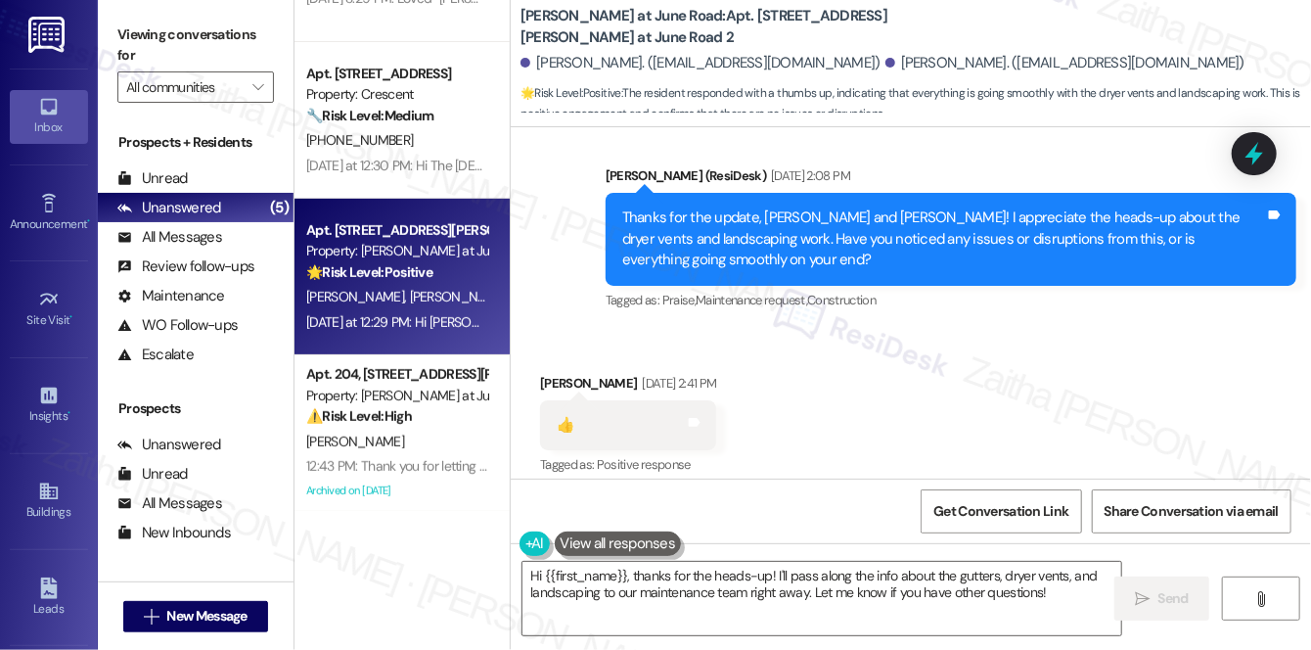
scroll to position [271, 0]
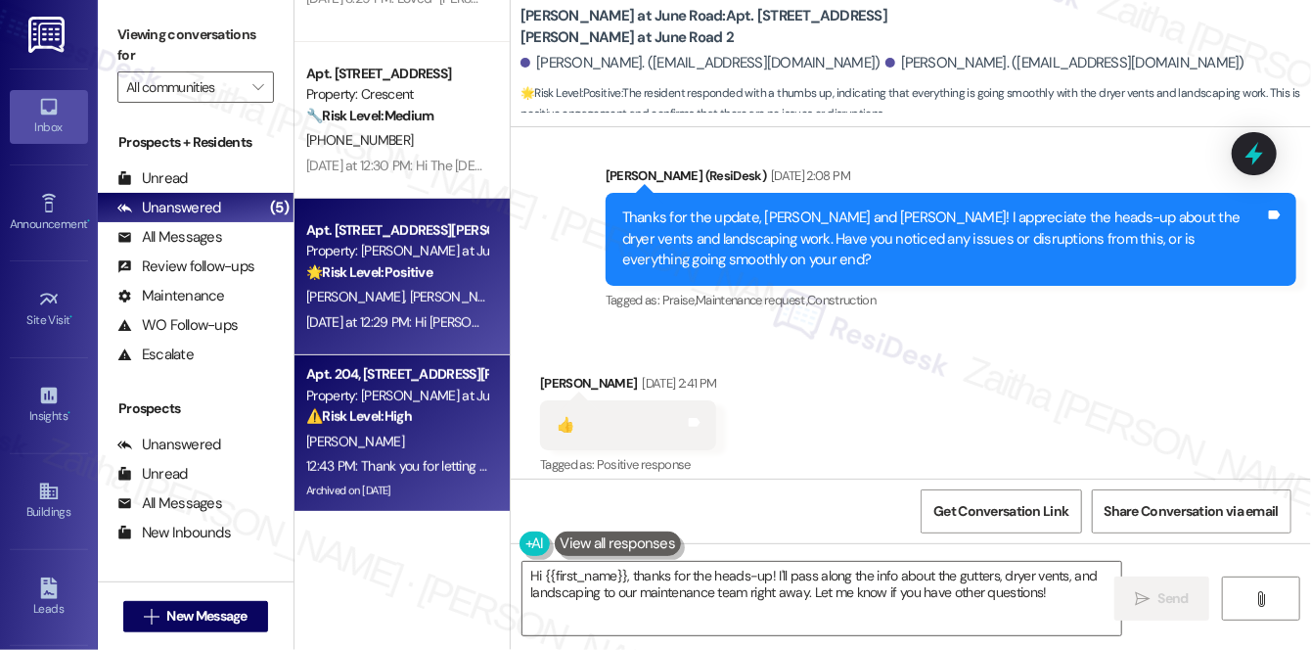
click at [406, 418] on strong "⚠️ Risk Level: High" at bounding box center [359, 416] width 106 height 18
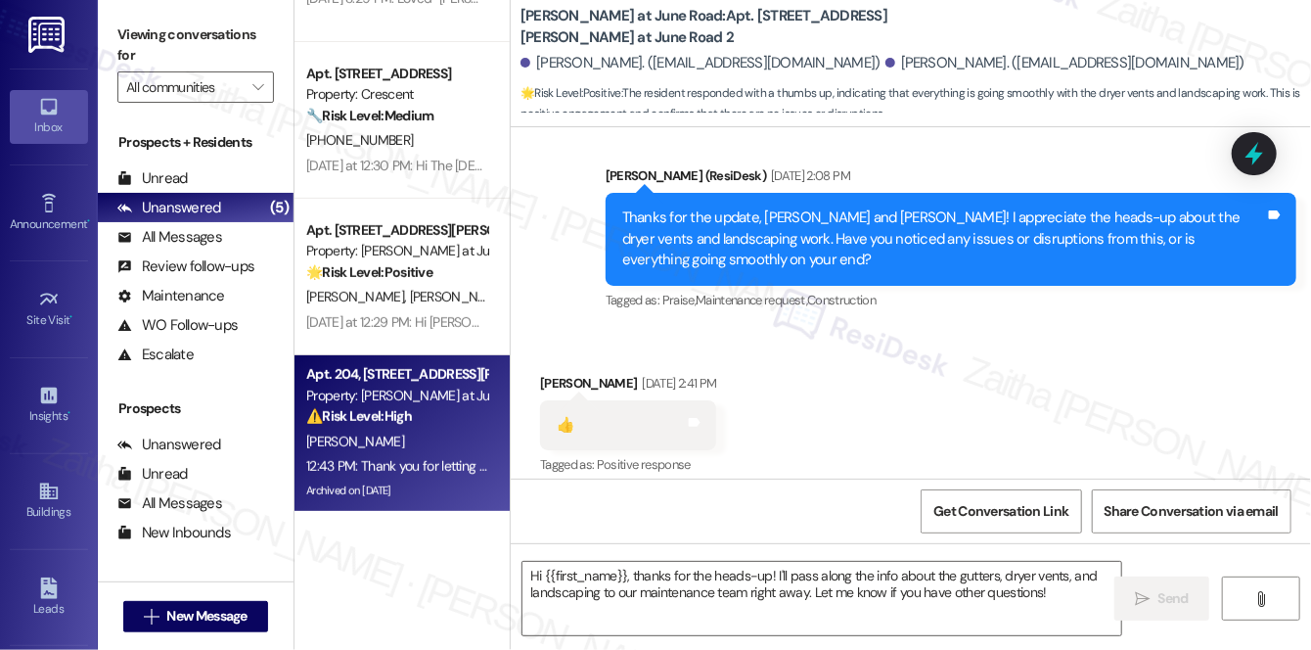
type textarea "Fetching suggested responses. Please feel free to read through the conversation…"
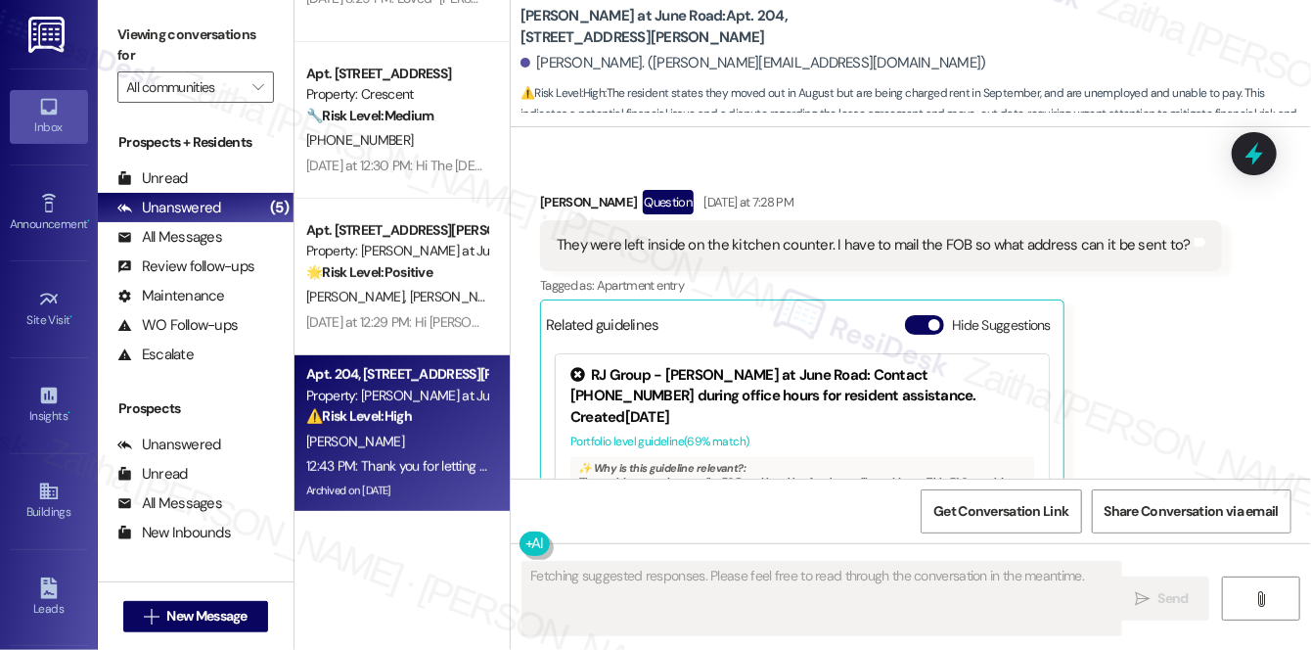
scroll to position [31924, 0]
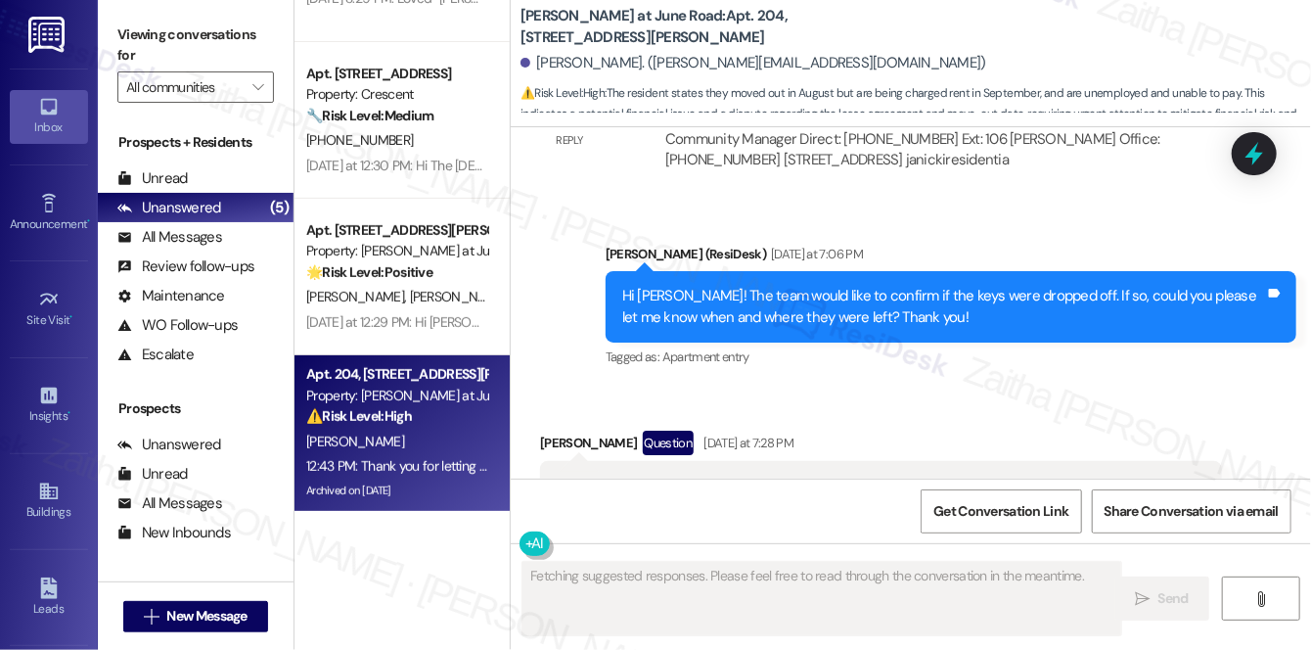
click at [919, 556] on button "Hide Suggestions" at bounding box center [924, 566] width 39 height 20
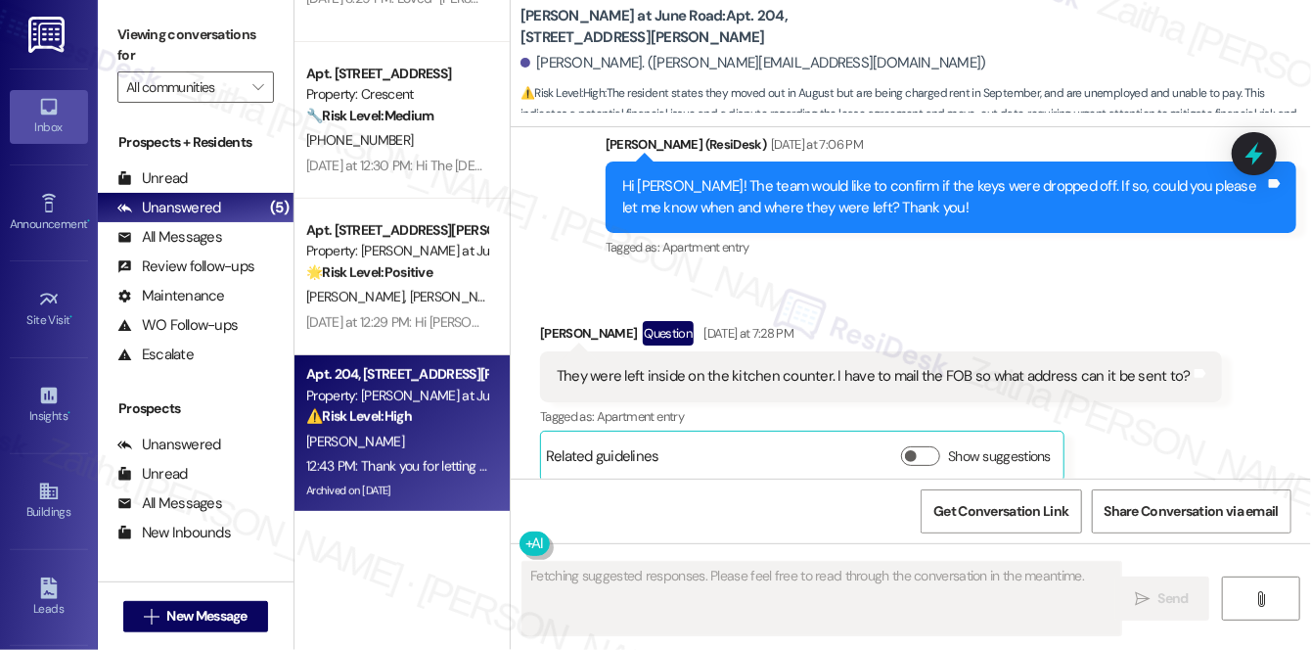
scroll to position [32052, 0]
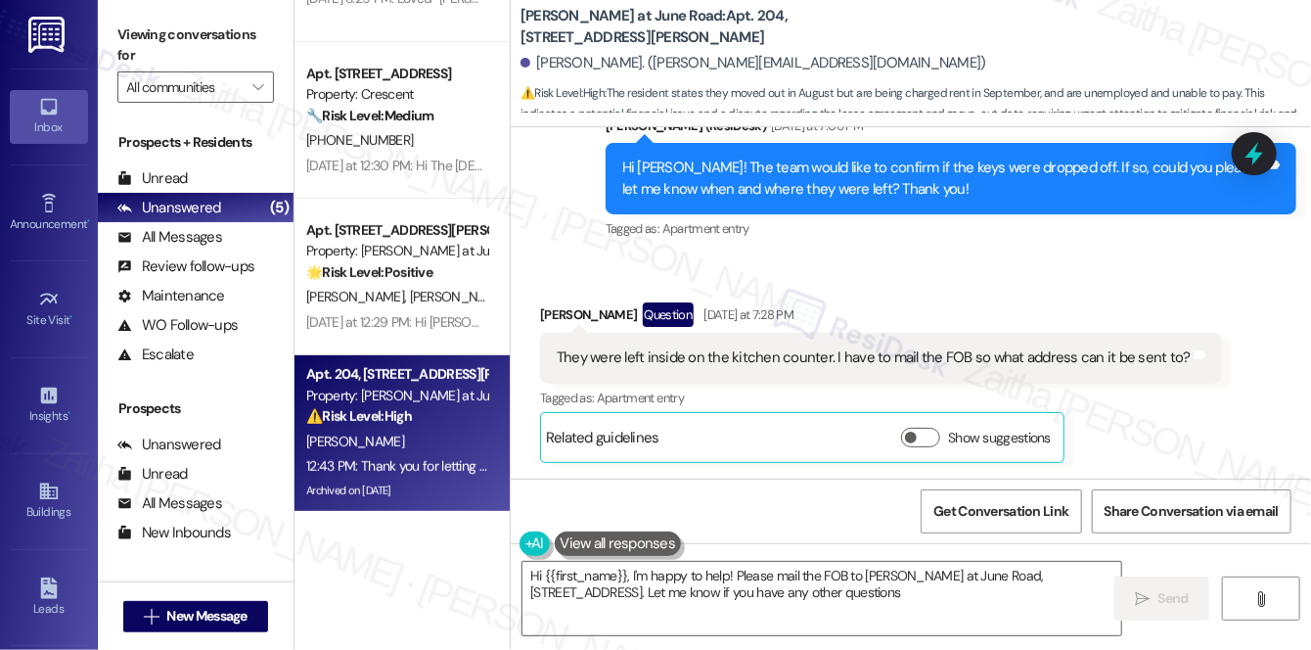
type textarea "Hi {{first_name}}, I'm happy to help! Please mail the FOB to [PERSON_NAME] at J…"
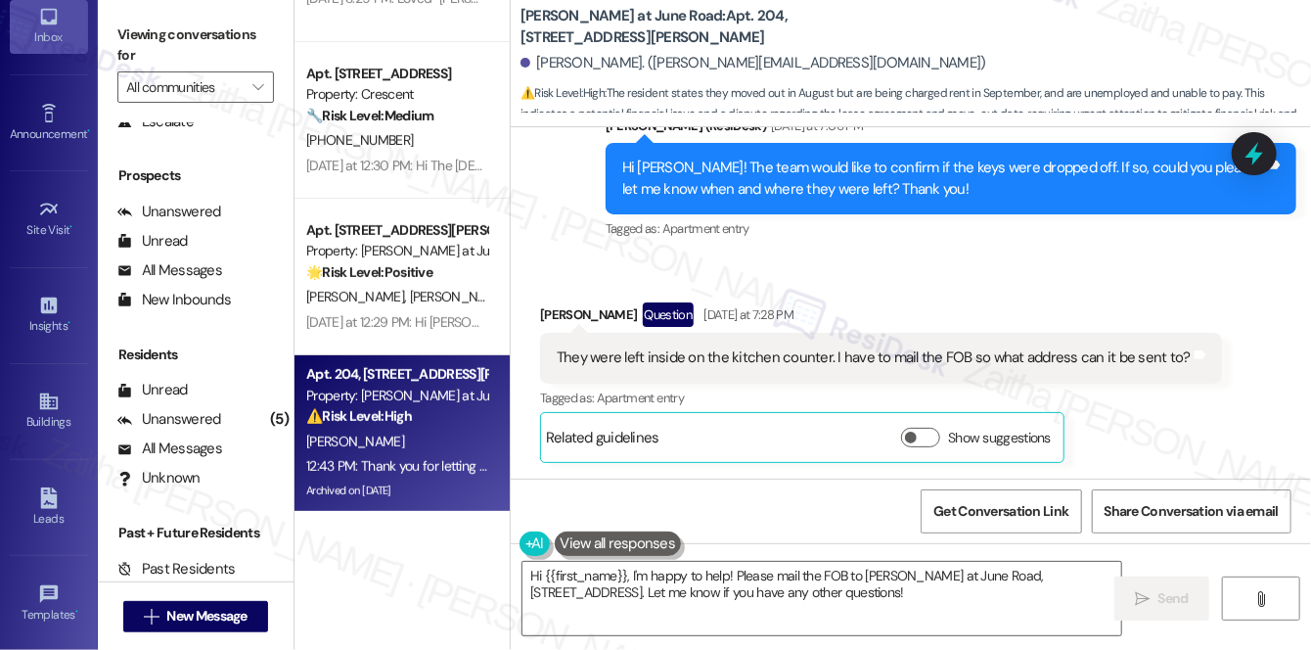
scroll to position [177, 0]
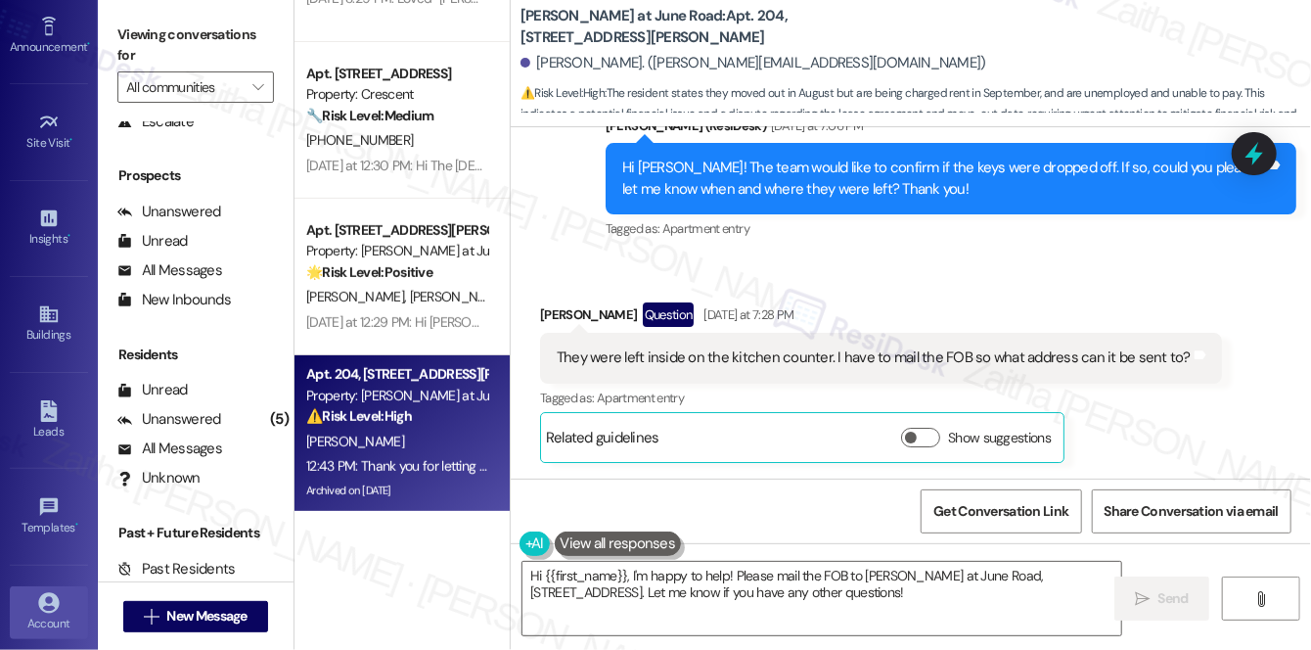
click at [38, 595] on icon at bounding box center [48, 602] width 21 height 21
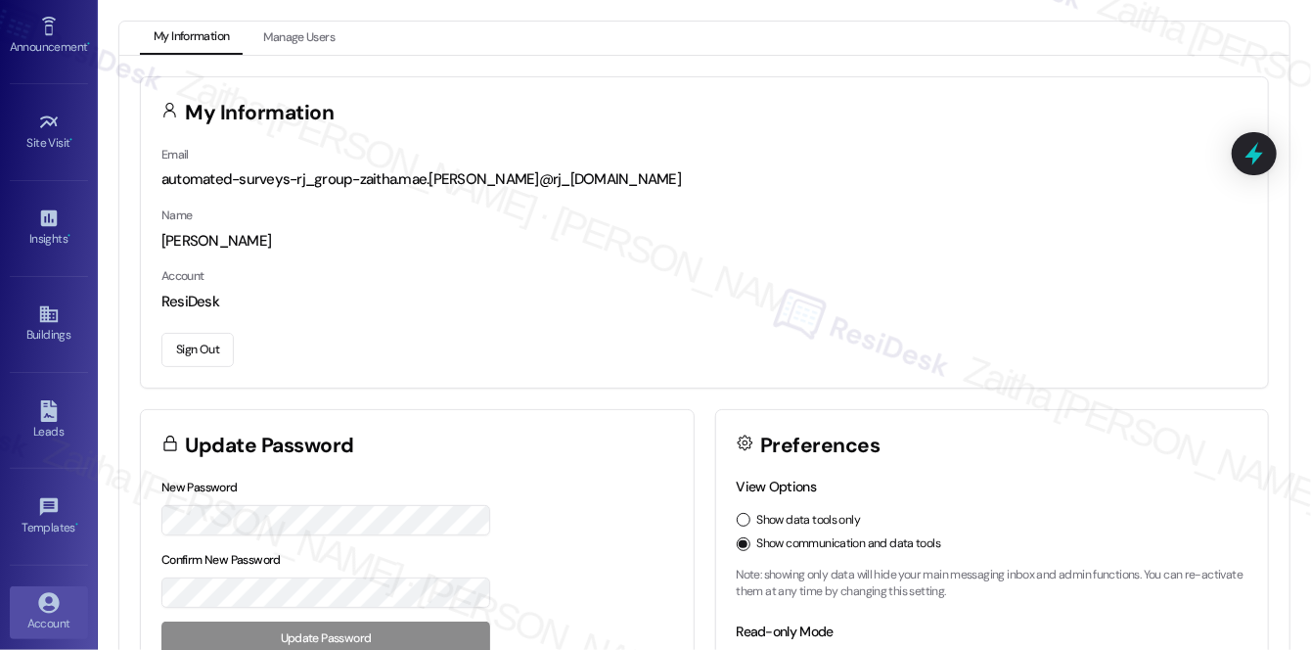
click at [212, 342] on button "Sign Out" at bounding box center [197, 350] width 72 height 34
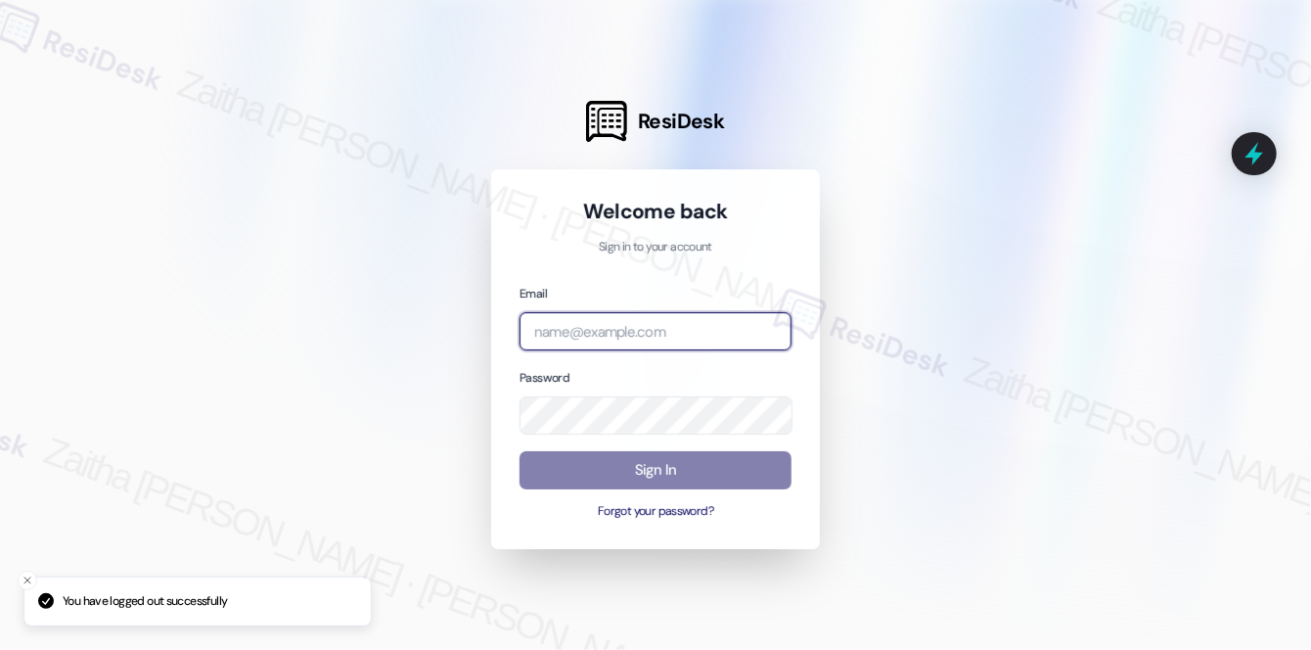
click at [594, 332] on input "email" at bounding box center [656, 331] width 272 height 38
type input "automated-surveys-grant_main-zaitha.mae.[PERSON_NAME]@grant_[DOMAIN_NAME]"
